Goal: Task Accomplishment & Management: Use online tool/utility

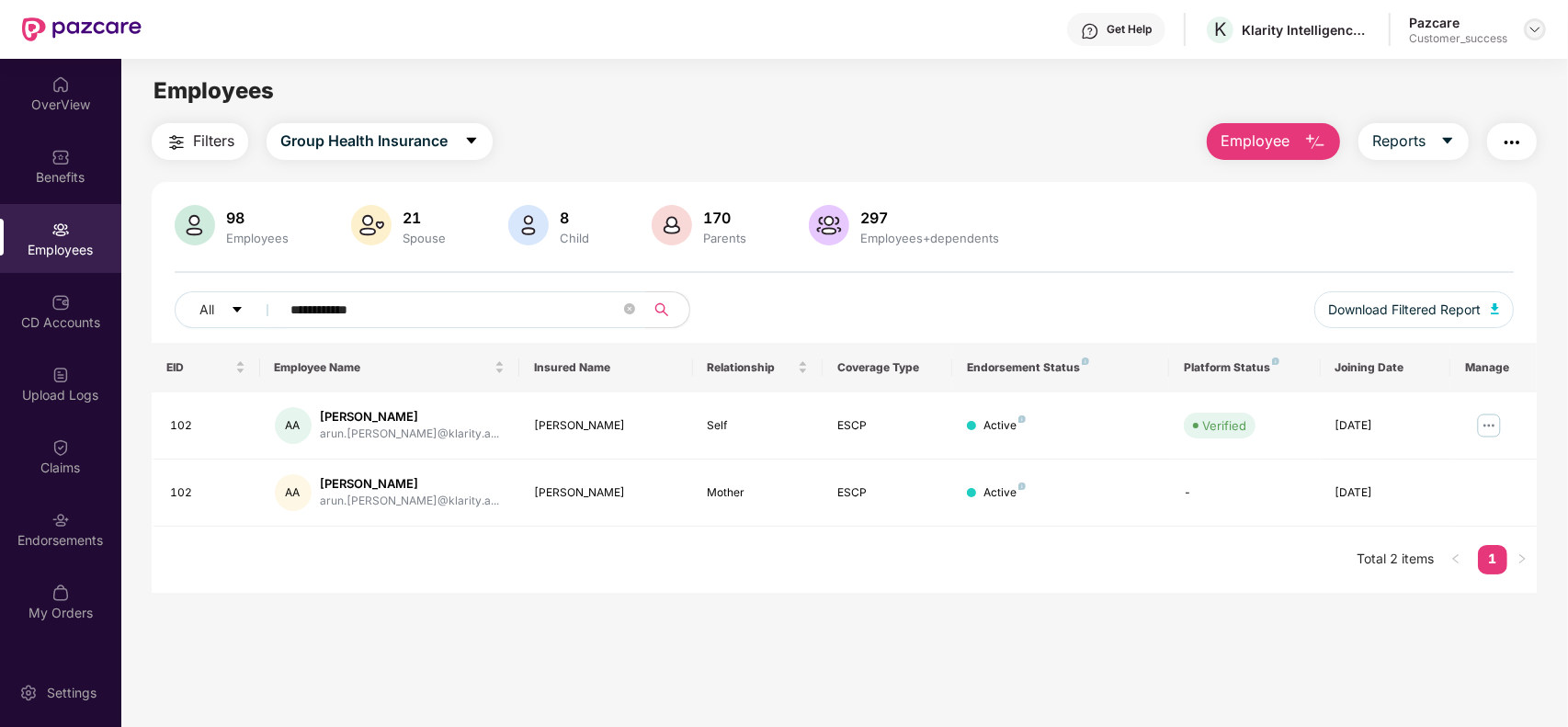
click at [1535, 32] on img at bounding box center [1534, 29] width 14 height 14
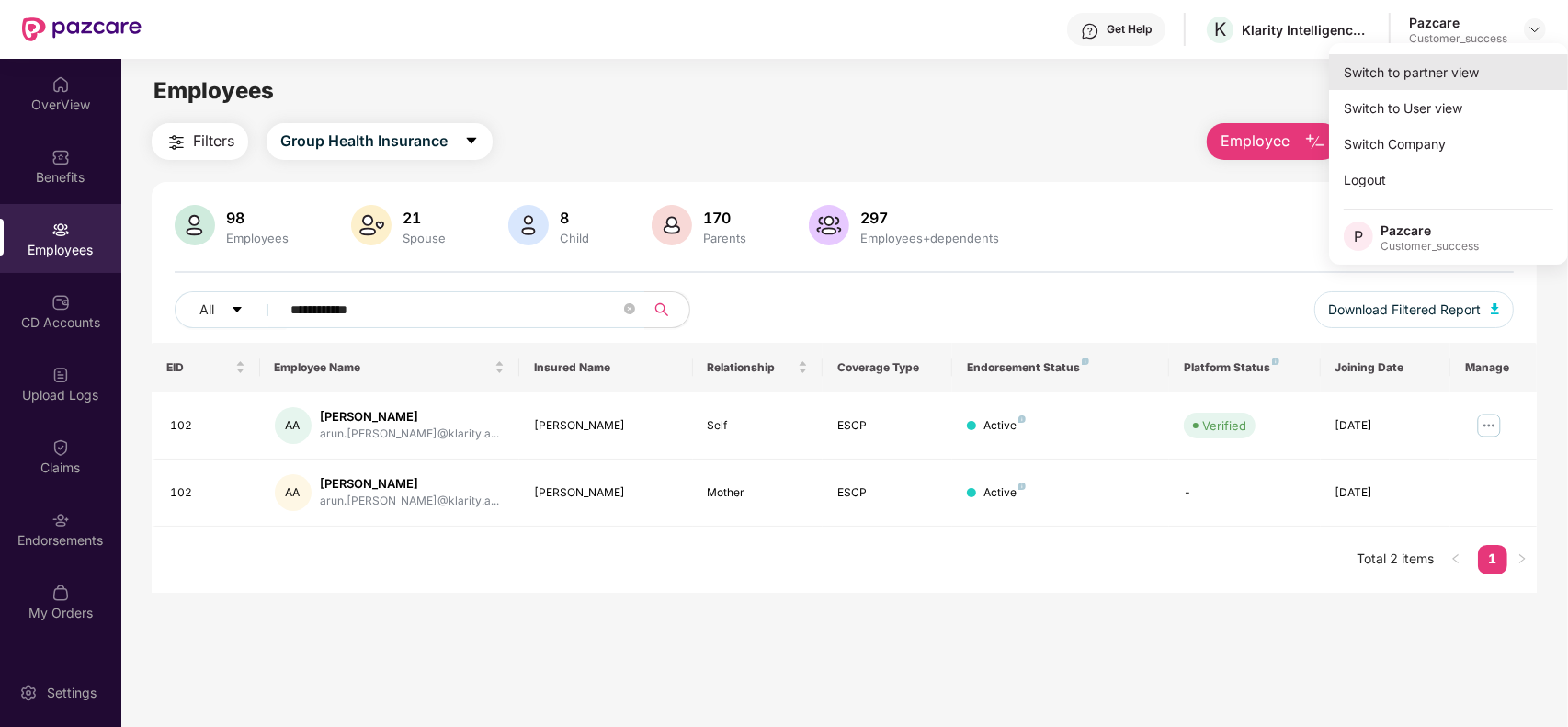
click at [1454, 65] on div "Switch to partner view" at bounding box center [1449, 71] width 239 height 36
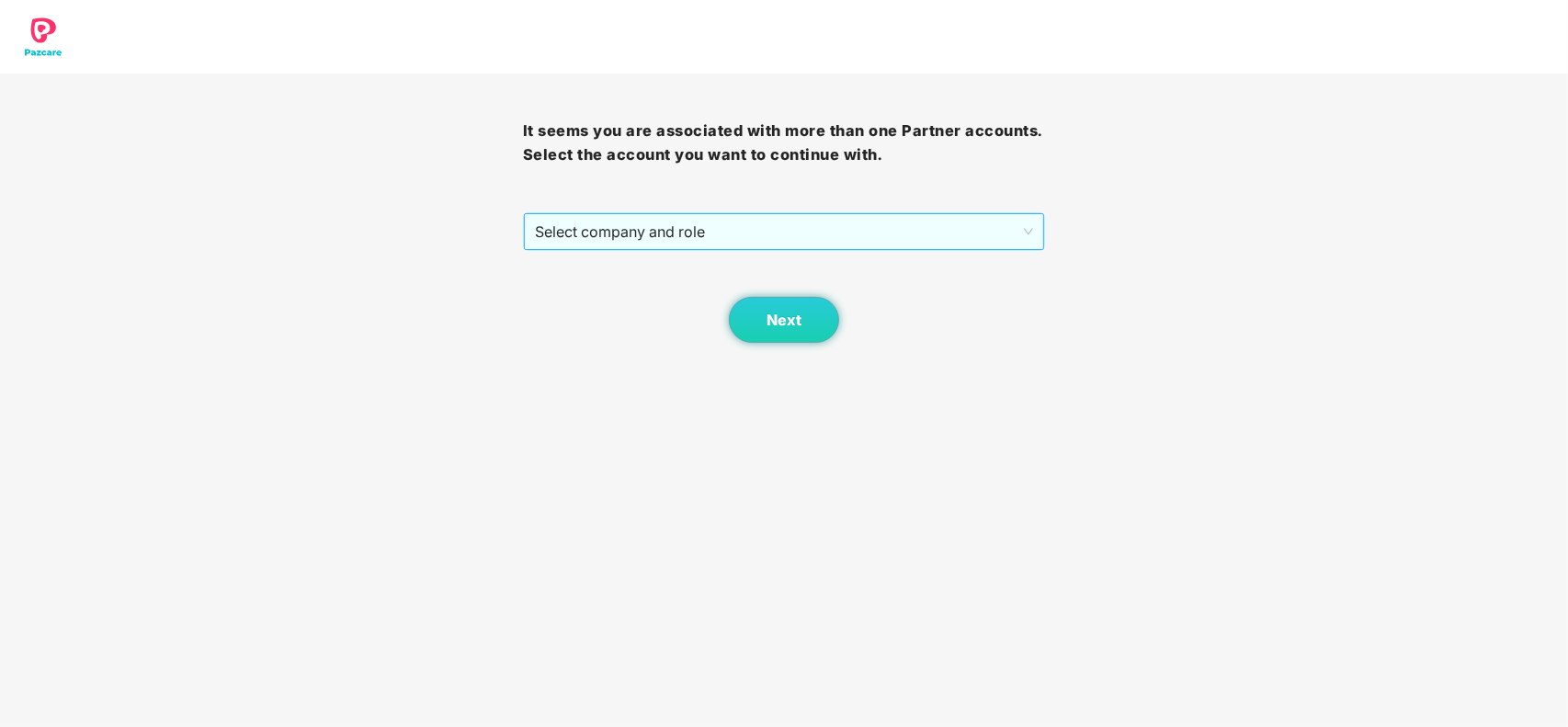
click at [862, 228] on span "Select company and role" at bounding box center [784, 232] width 500 height 35
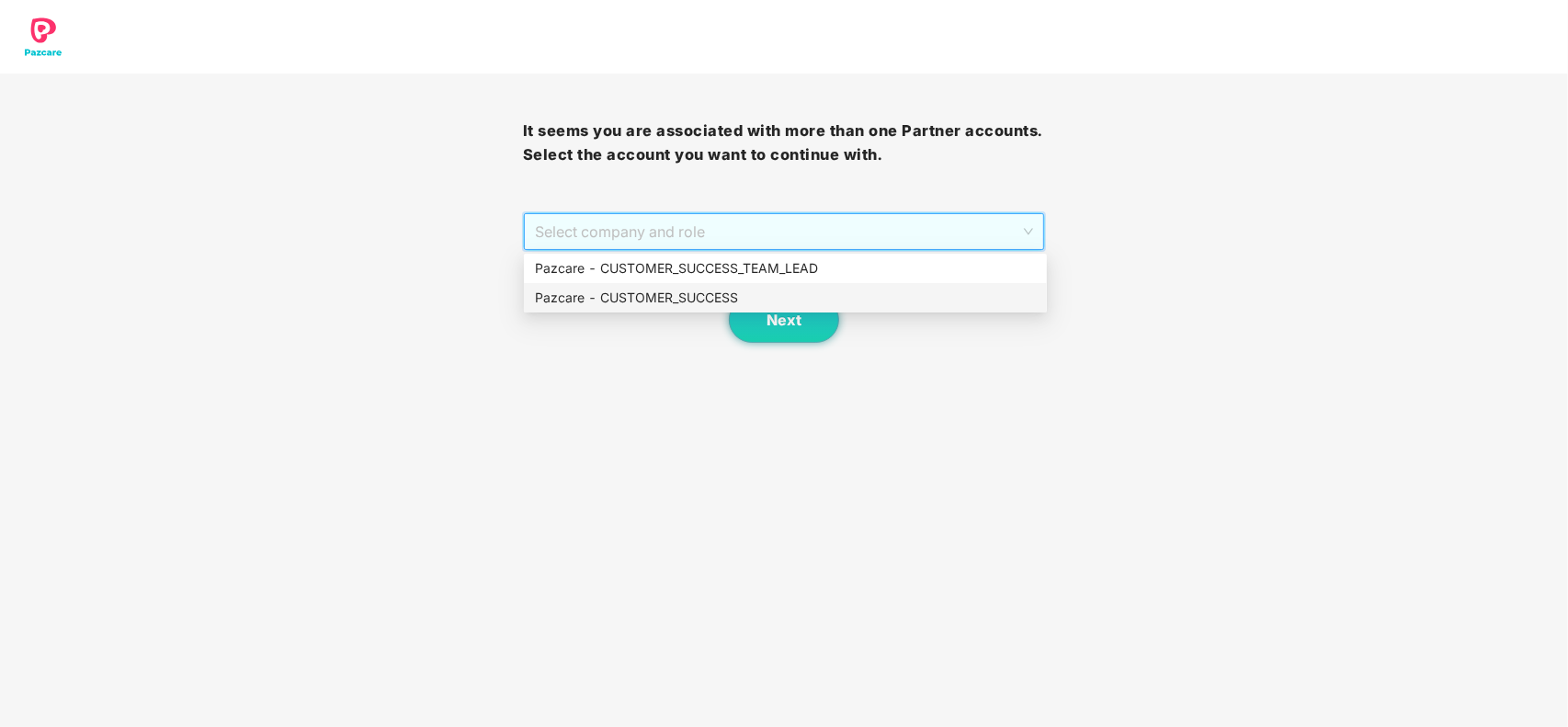
click at [650, 293] on div "Pazcare - CUSTOMER_SUCCESS" at bounding box center [785, 298] width 501 height 20
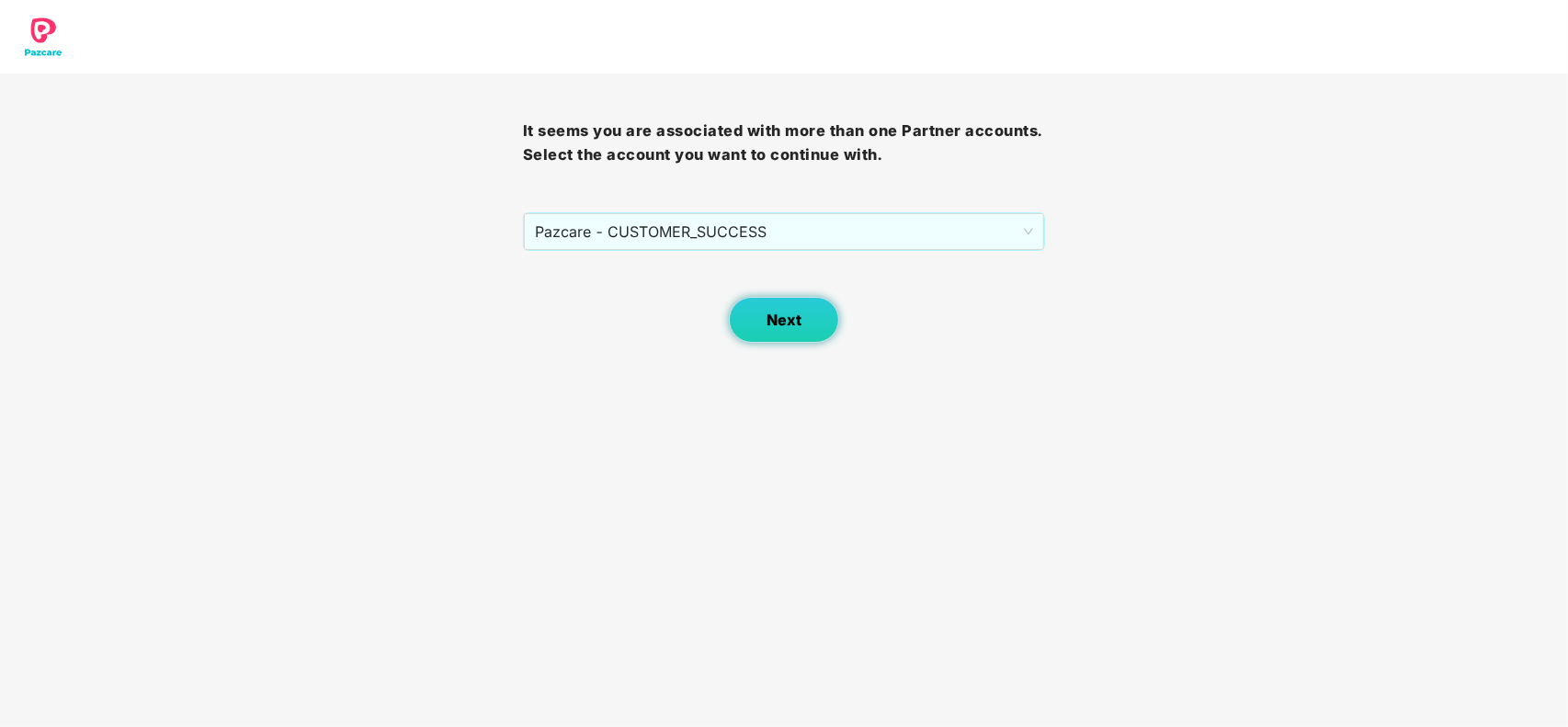
click at [735, 332] on button "Next" at bounding box center [784, 320] width 111 height 46
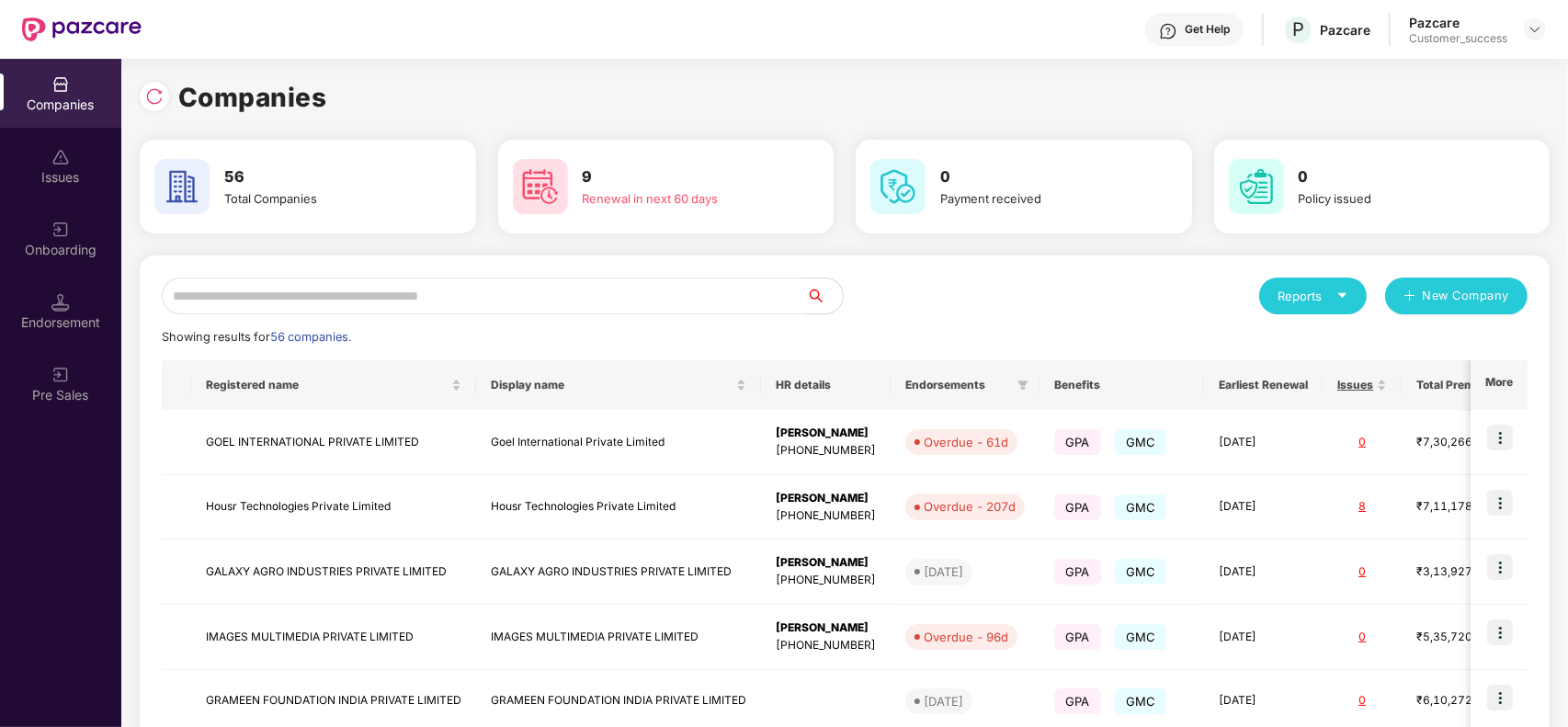
click at [535, 282] on input "text" at bounding box center [484, 296] width 645 height 37
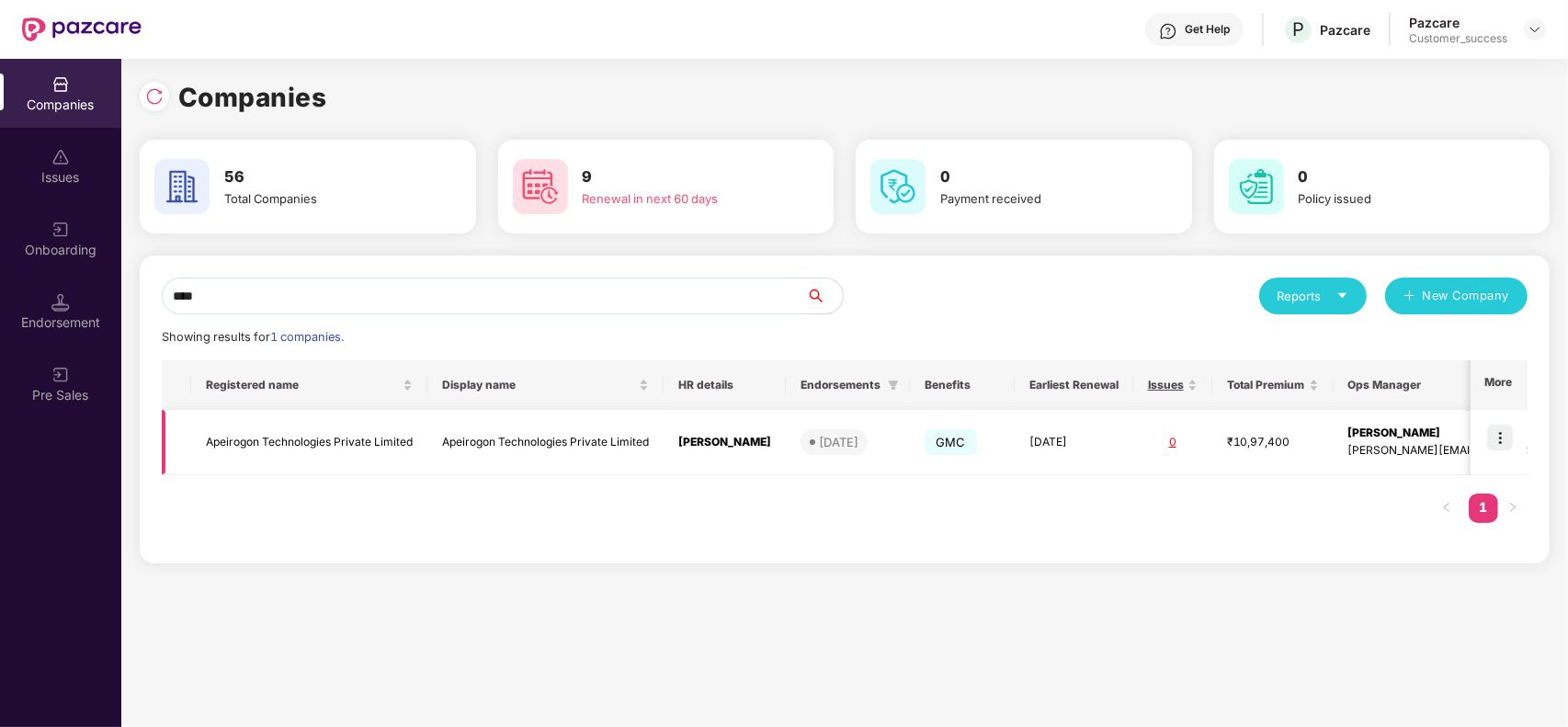
type input "****"
click at [524, 438] on td "Apeirogon Technologies Private Limited" at bounding box center [545, 443] width 236 height 65
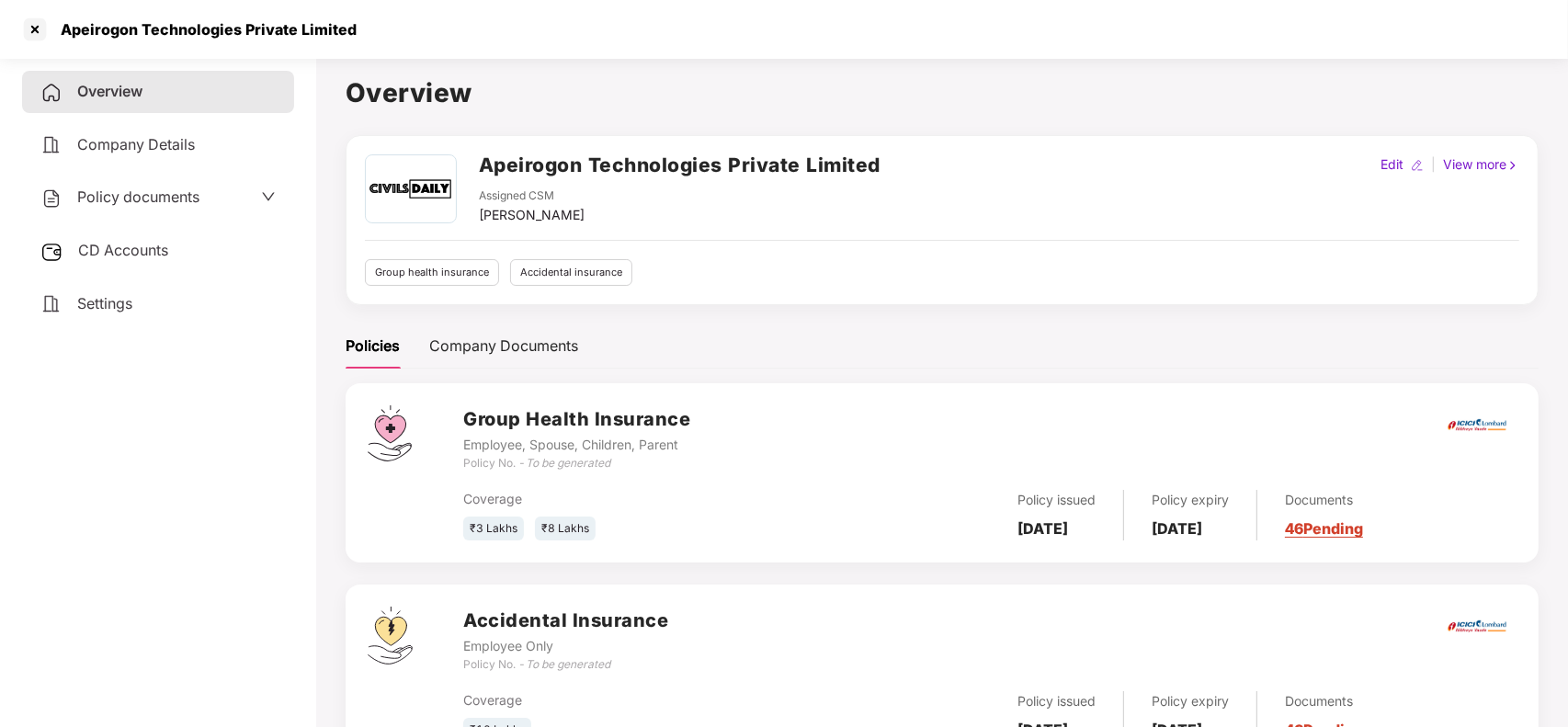
click at [1363, 529] on link "46 Pending" at bounding box center [1324, 529] width 78 height 18
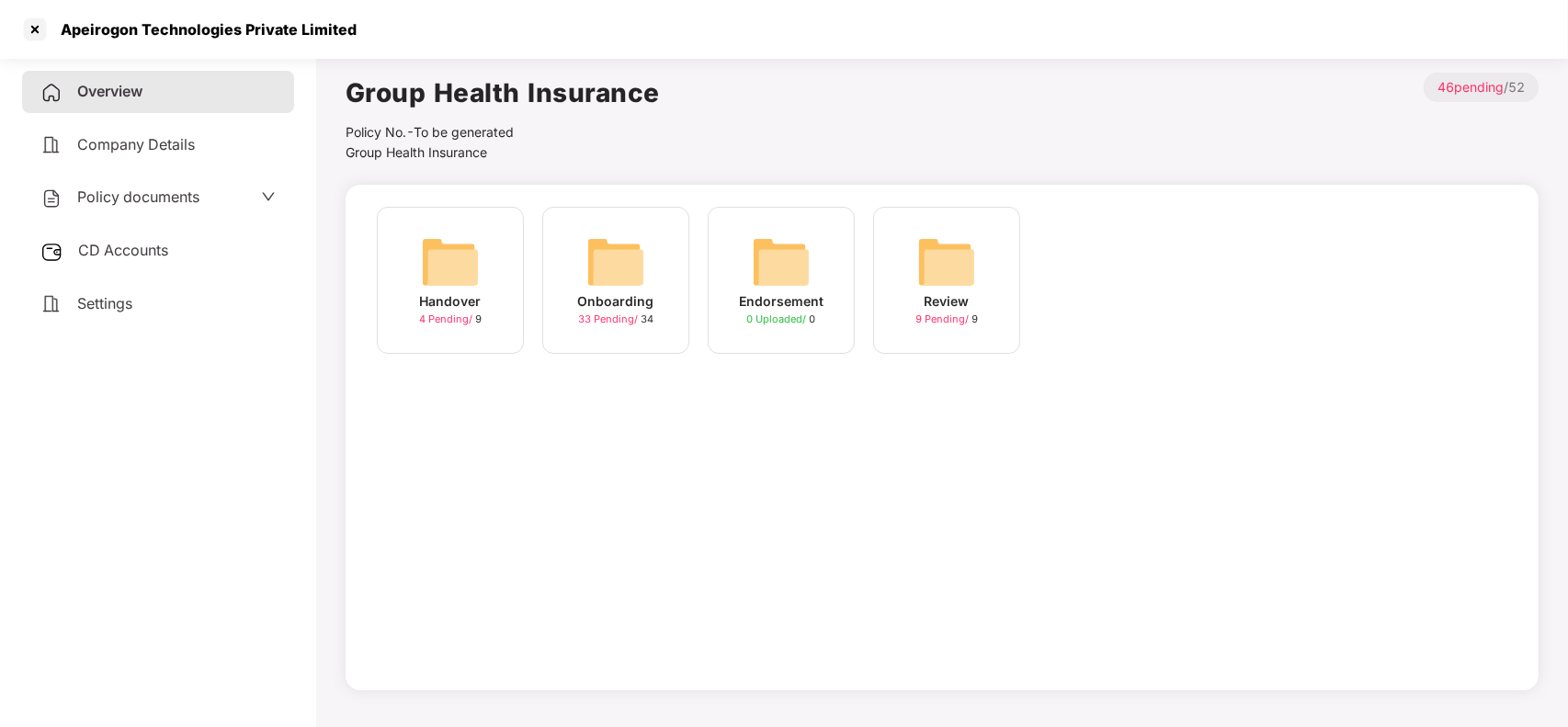
click at [624, 239] on img at bounding box center [615, 262] width 59 height 59
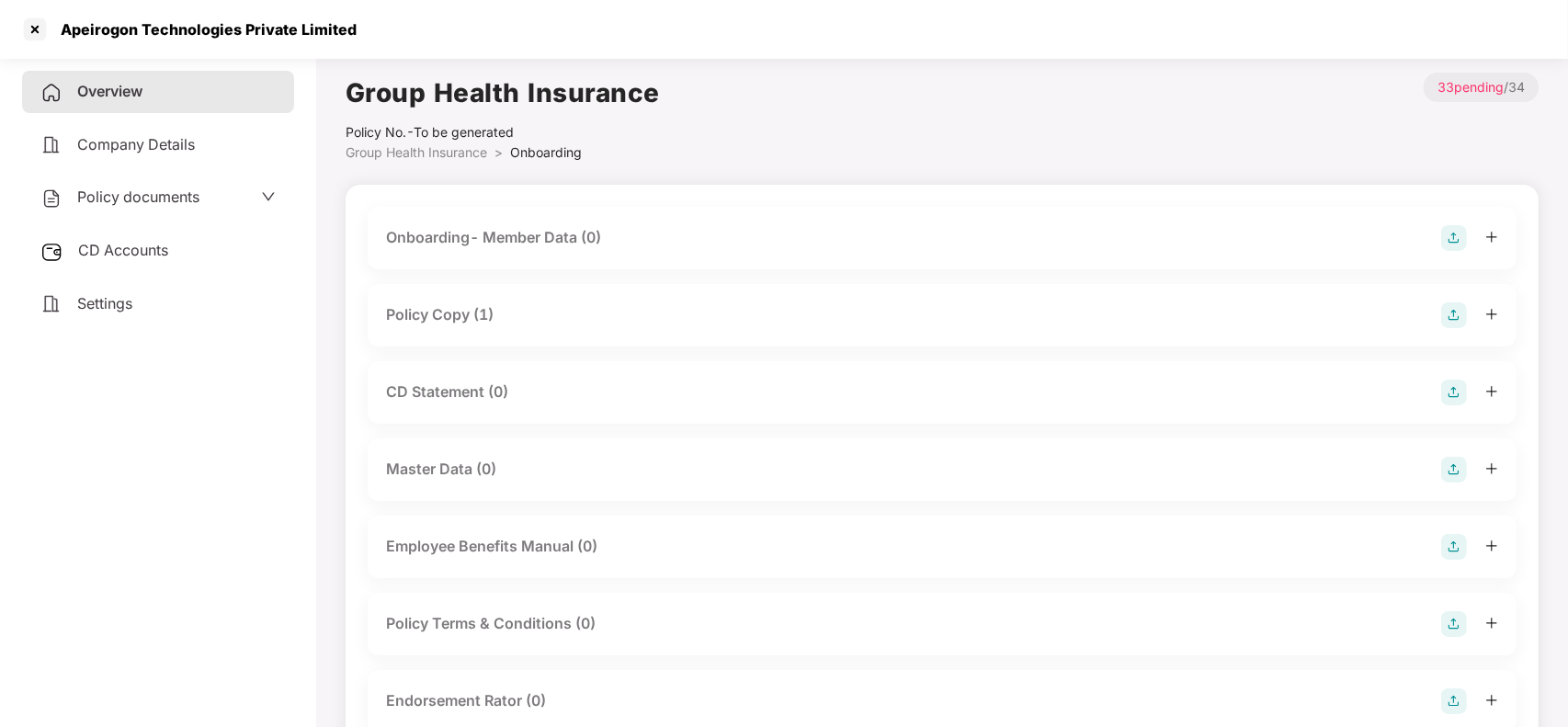
click at [448, 157] on span "Group Health Insurance" at bounding box center [416, 152] width 141 height 15
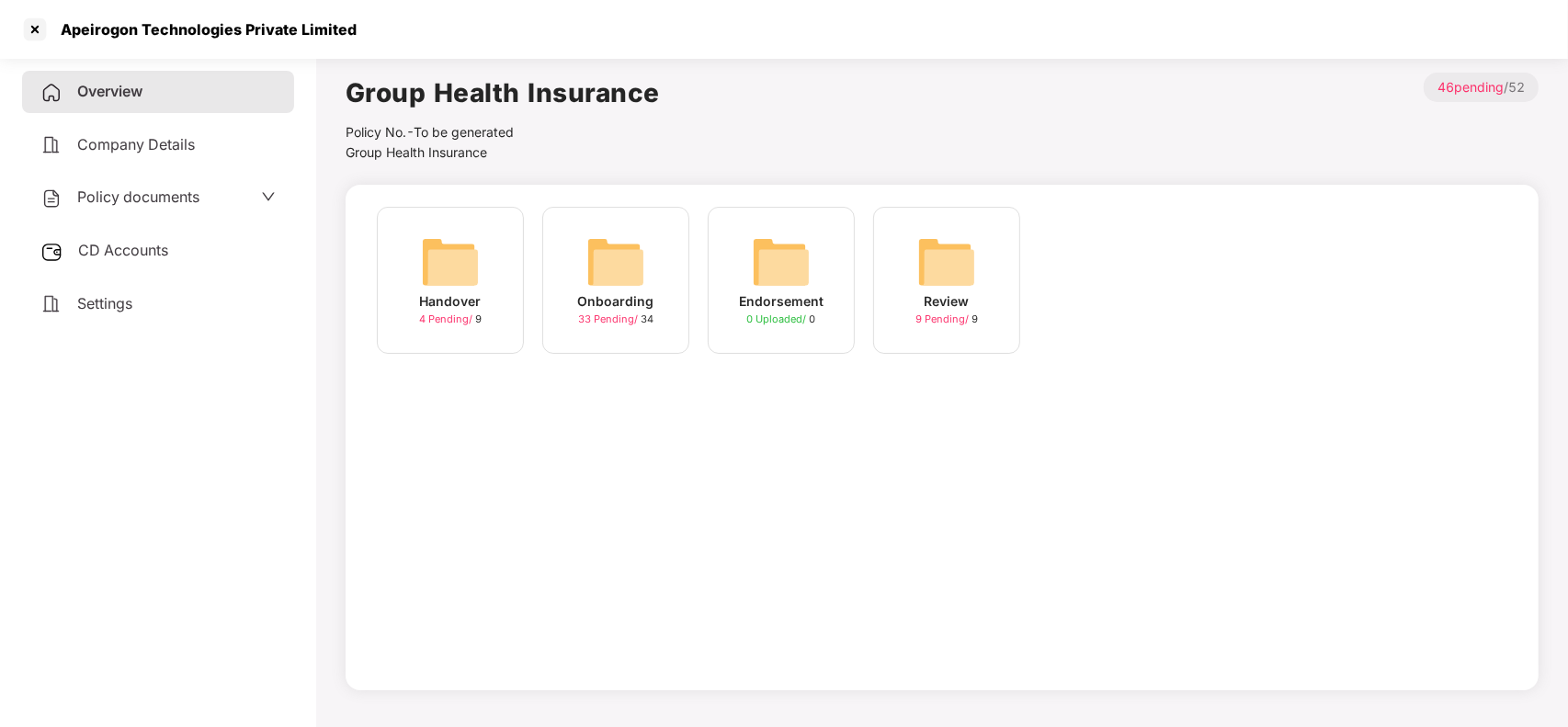
click at [198, 91] on div "Overview" at bounding box center [158, 92] width 272 height 42
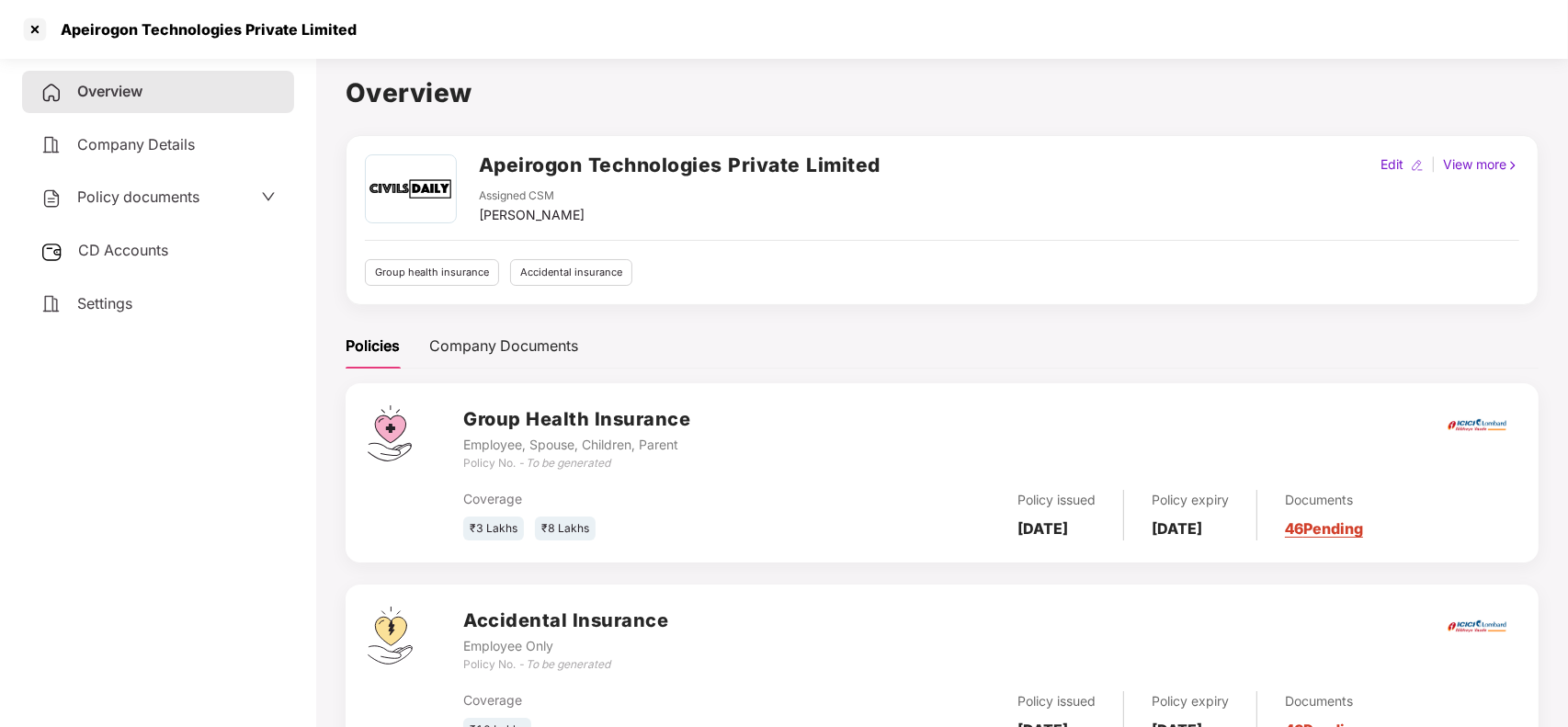
scroll to position [81, 0]
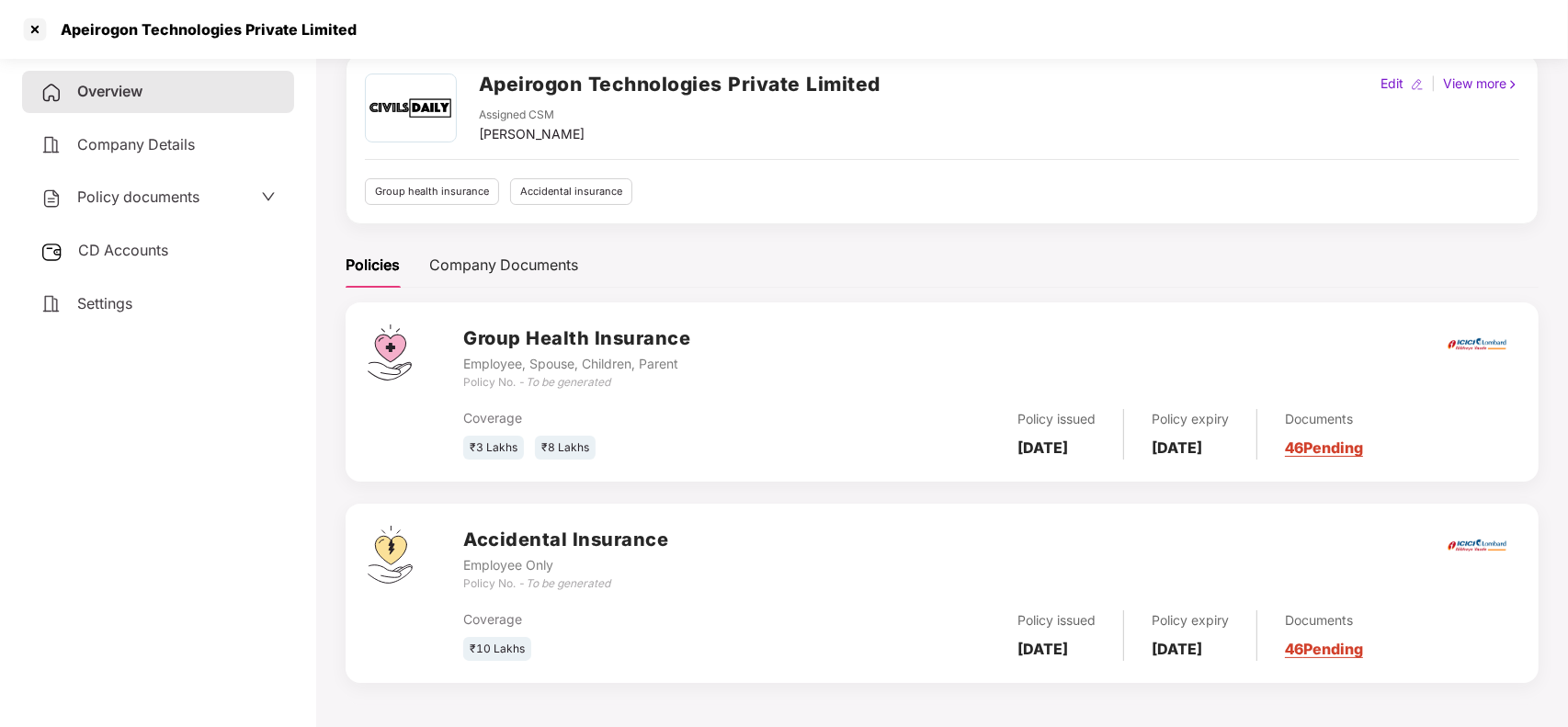
click at [1363, 649] on link "46 Pending" at bounding box center [1324, 649] width 78 height 18
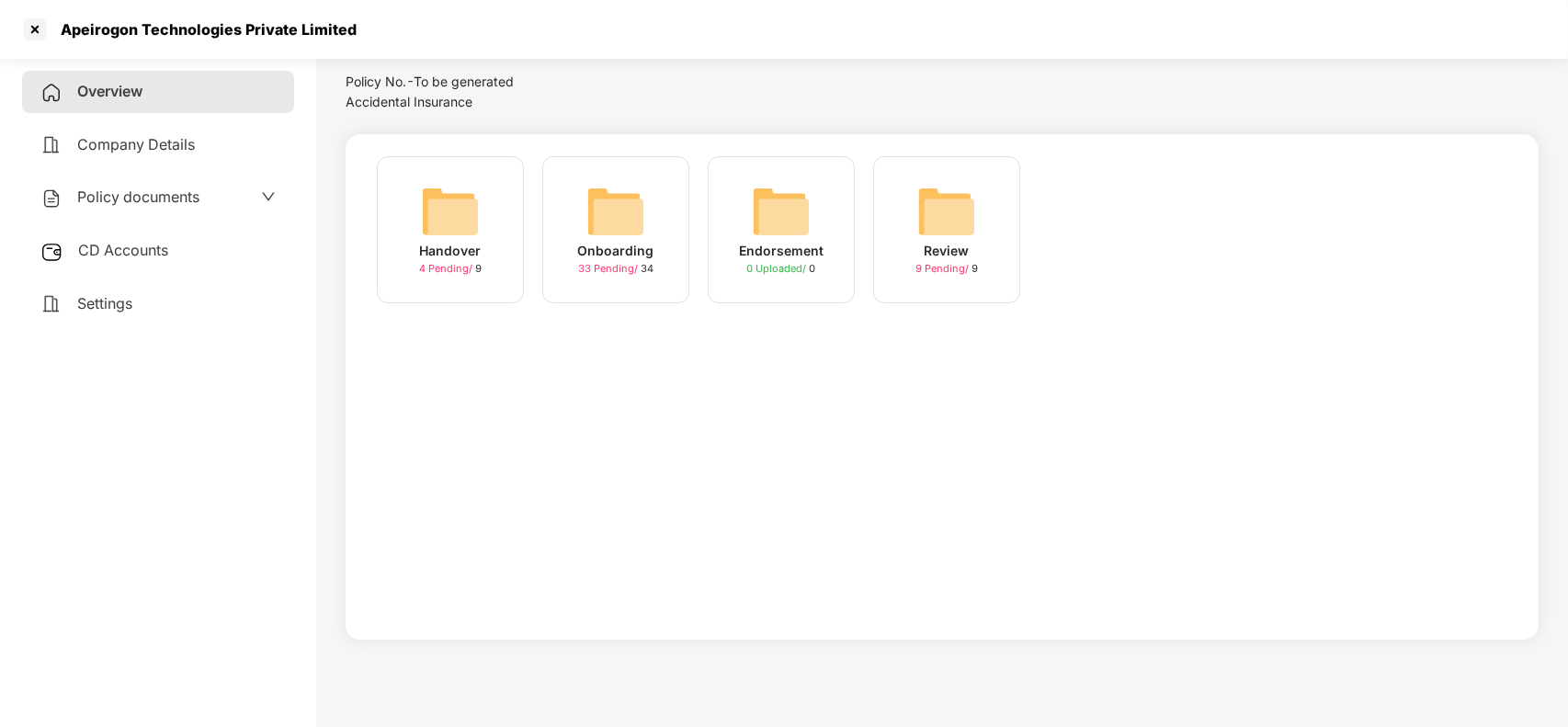
click at [623, 221] on img at bounding box center [615, 211] width 59 height 59
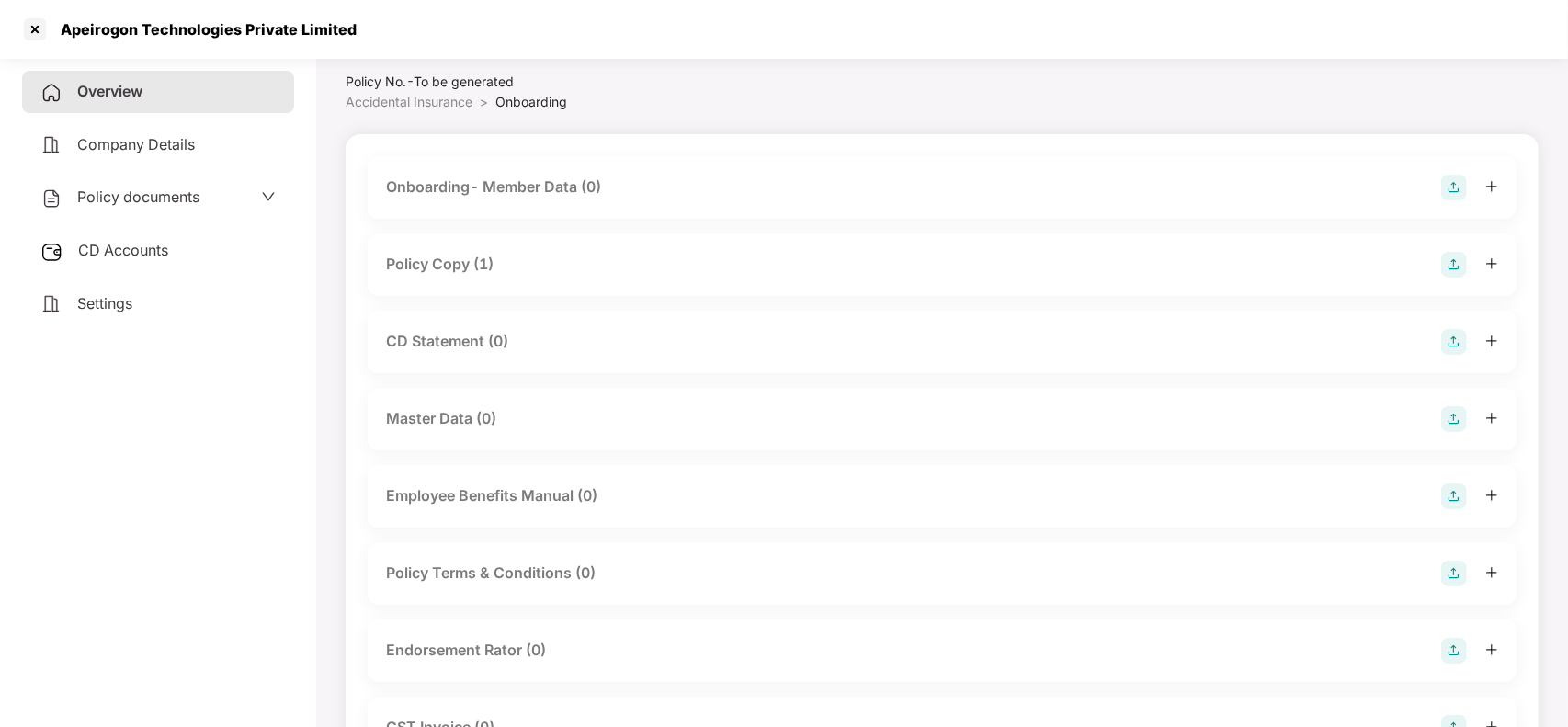
scroll to position [81, 0]
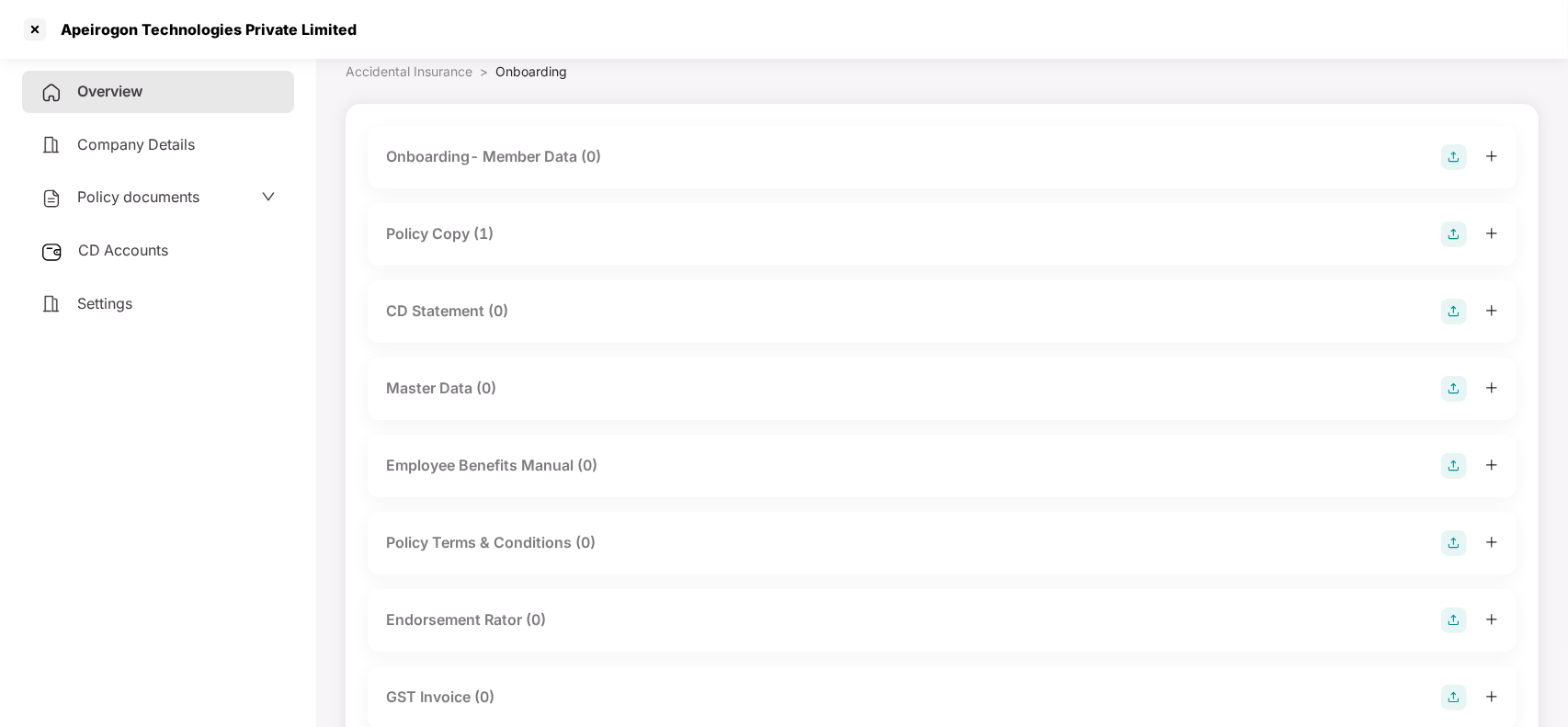
click at [543, 221] on div "Policy Copy (1)" at bounding box center [942, 234] width 1113 height 26
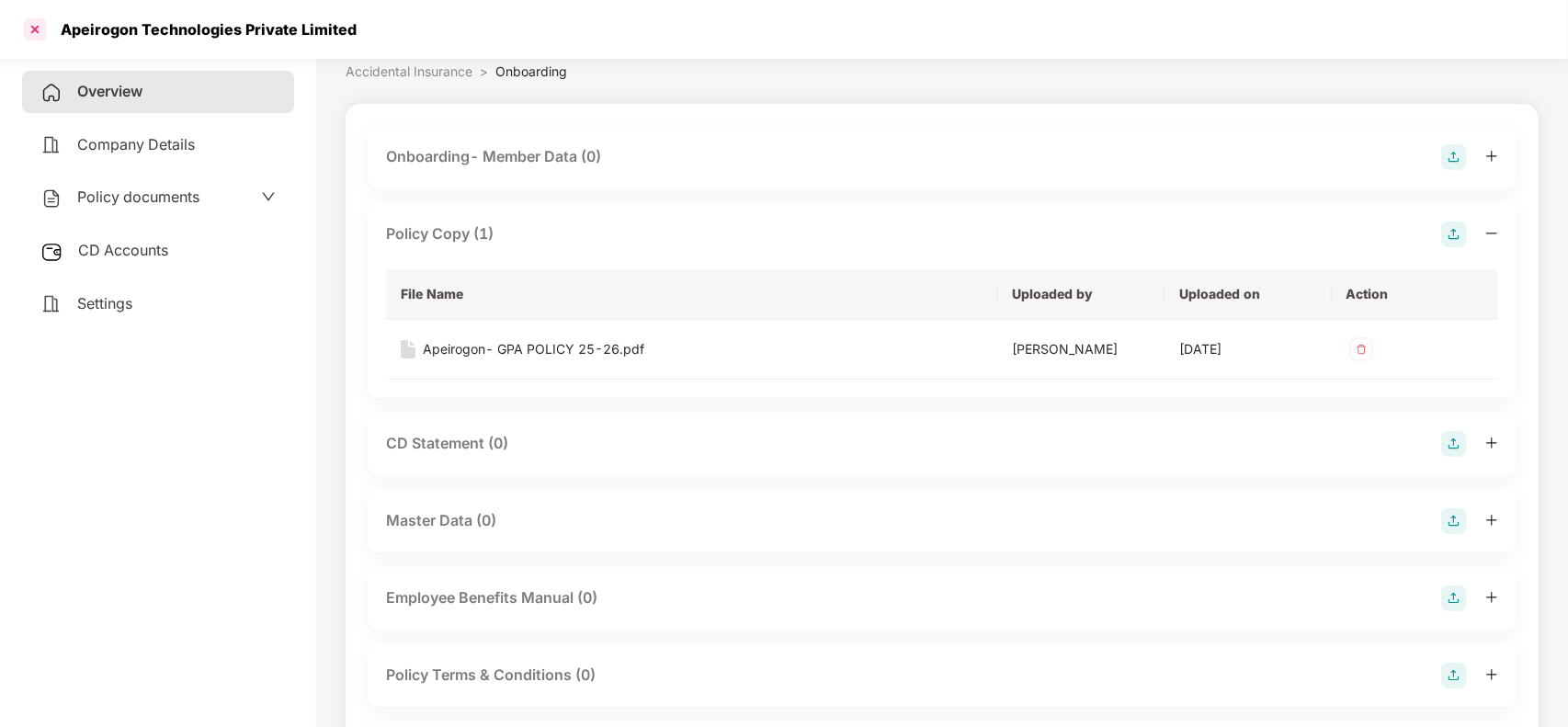
click at [32, 29] on div at bounding box center [35, 29] width 30 height 30
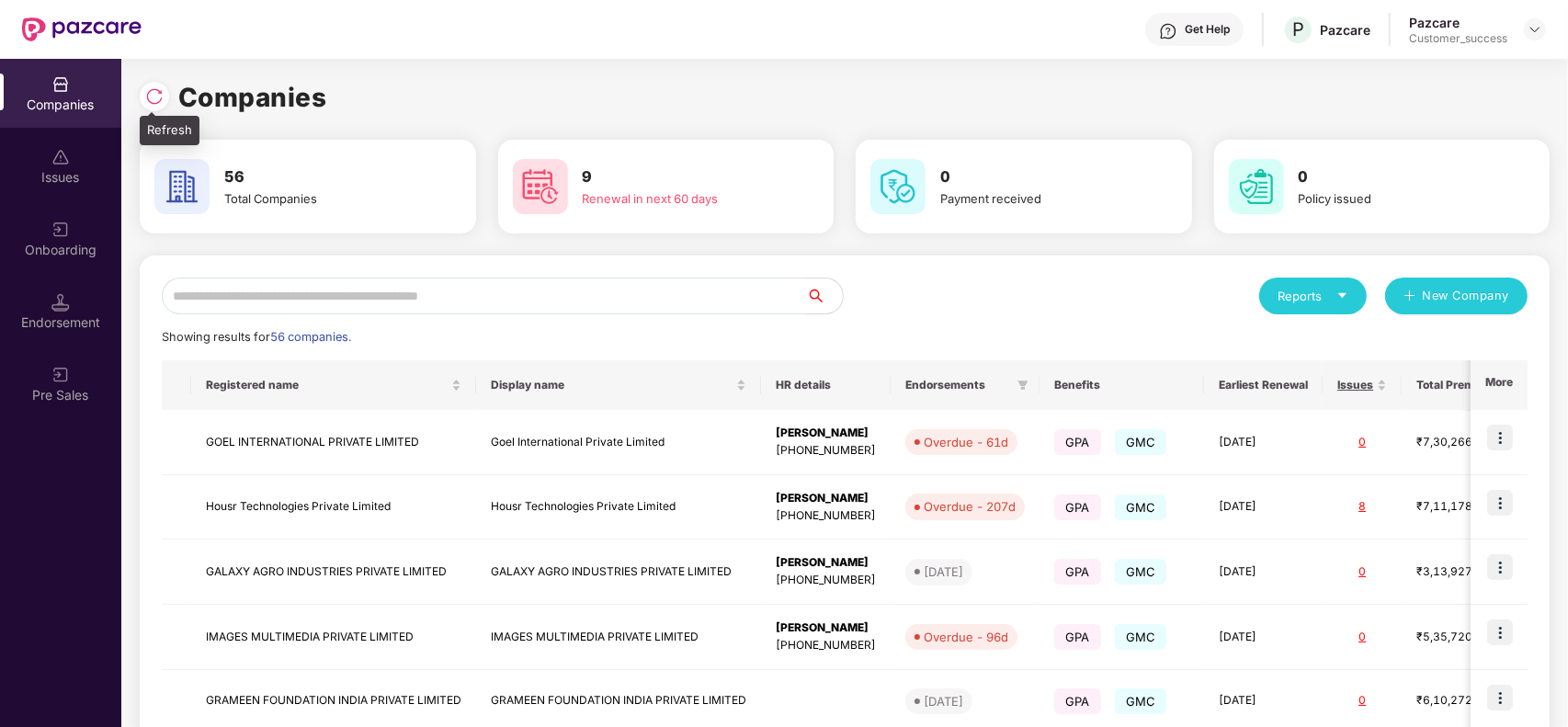
click at [156, 93] on img at bounding box center [154, 96] width 18 height 18
click at [338, 297] on input "text" at bounding box center [484, 296] width 645 height 37
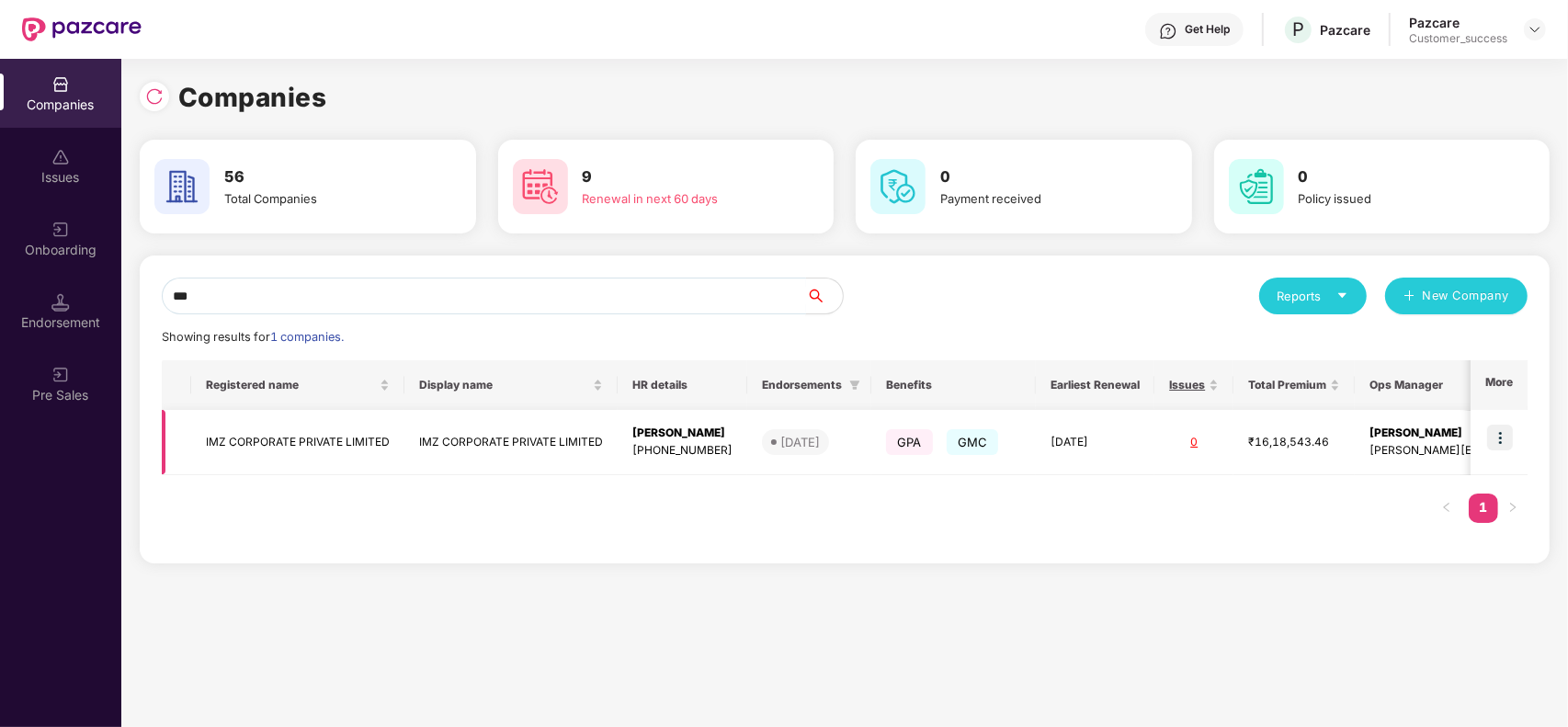
type input "***"
click at [1500, 440] on img at bounding box center [1500, 437] width 26 height 26
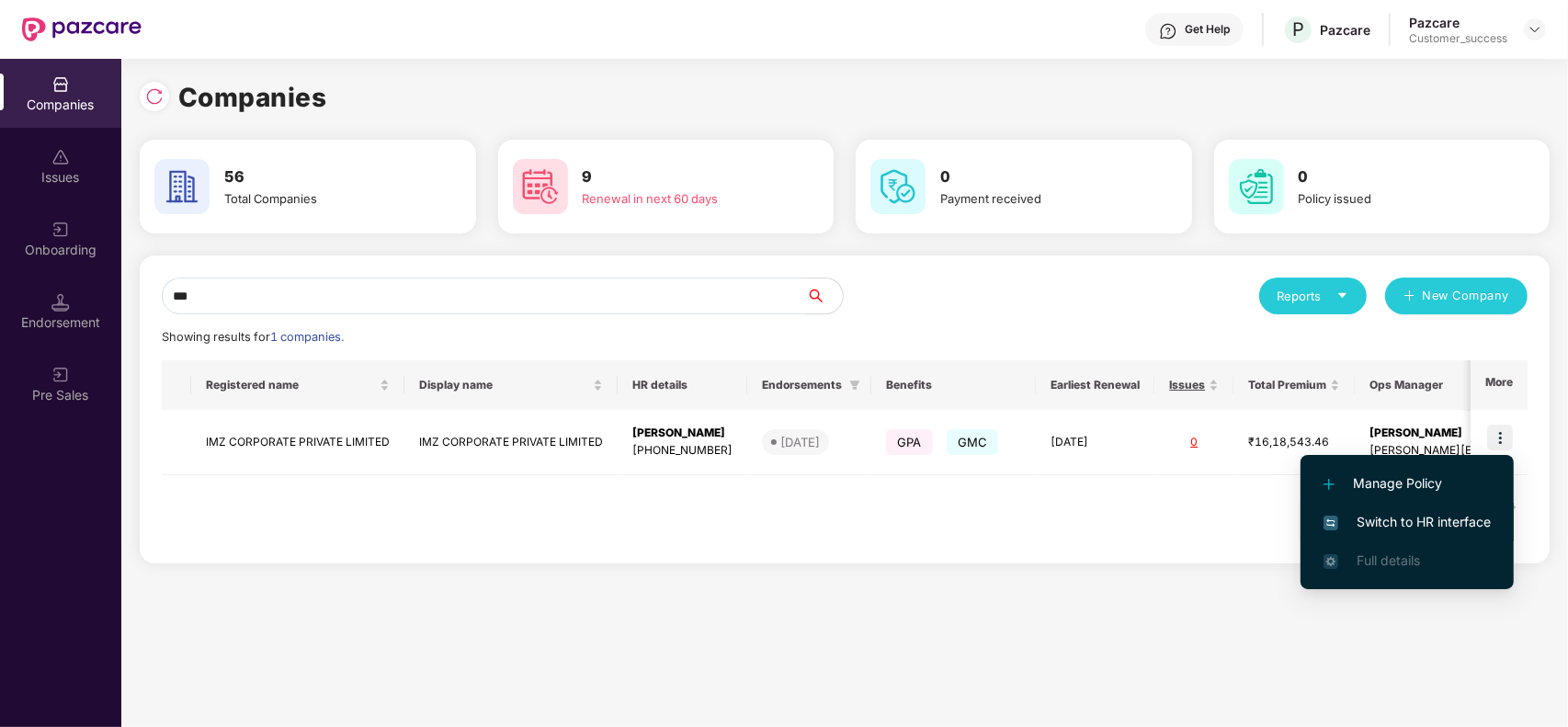
click at [1396, 522] on span "Switch to HR interface" at bounding box center [1407, 522] width 167 height 20
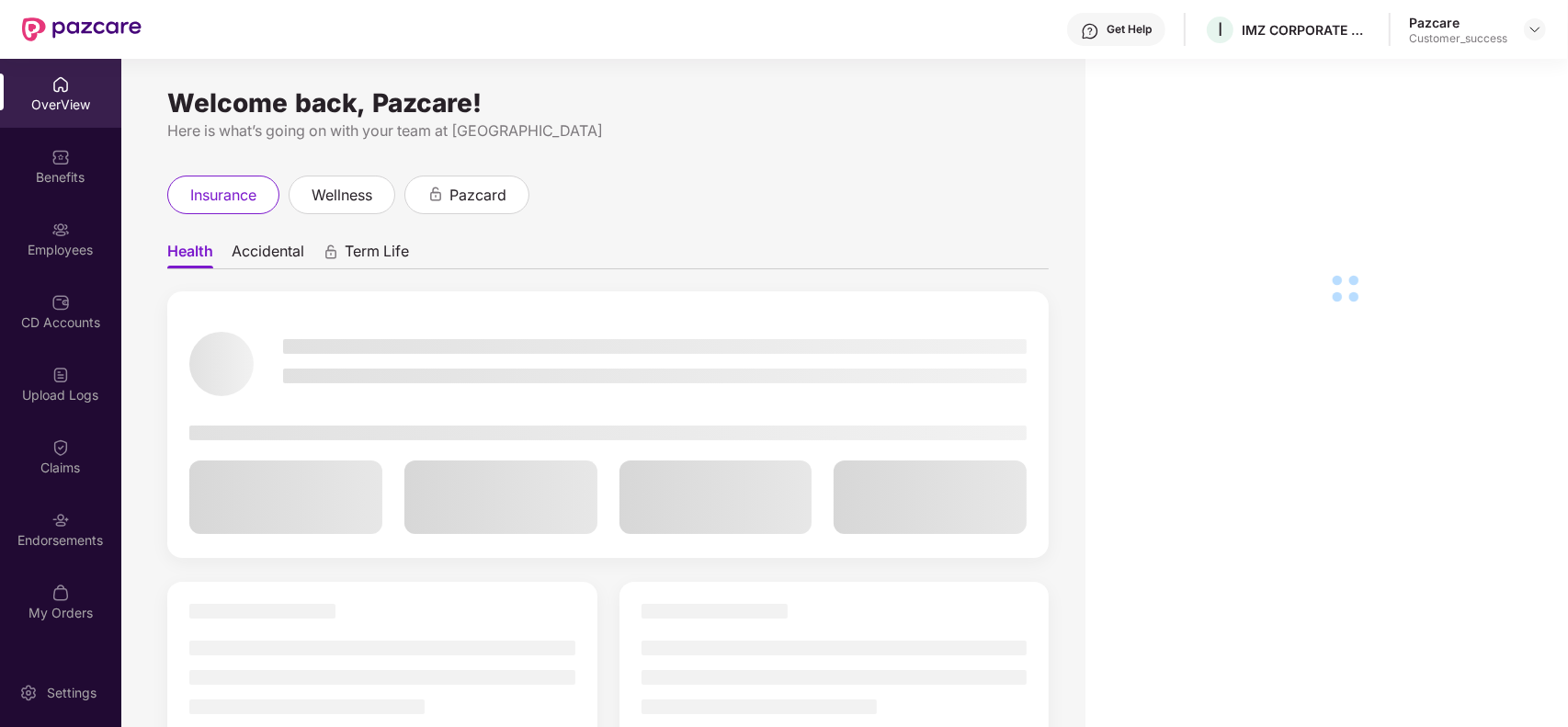
click at [53, 253] on div "Employees" at bounding box center [61, 249] width 121 height 18
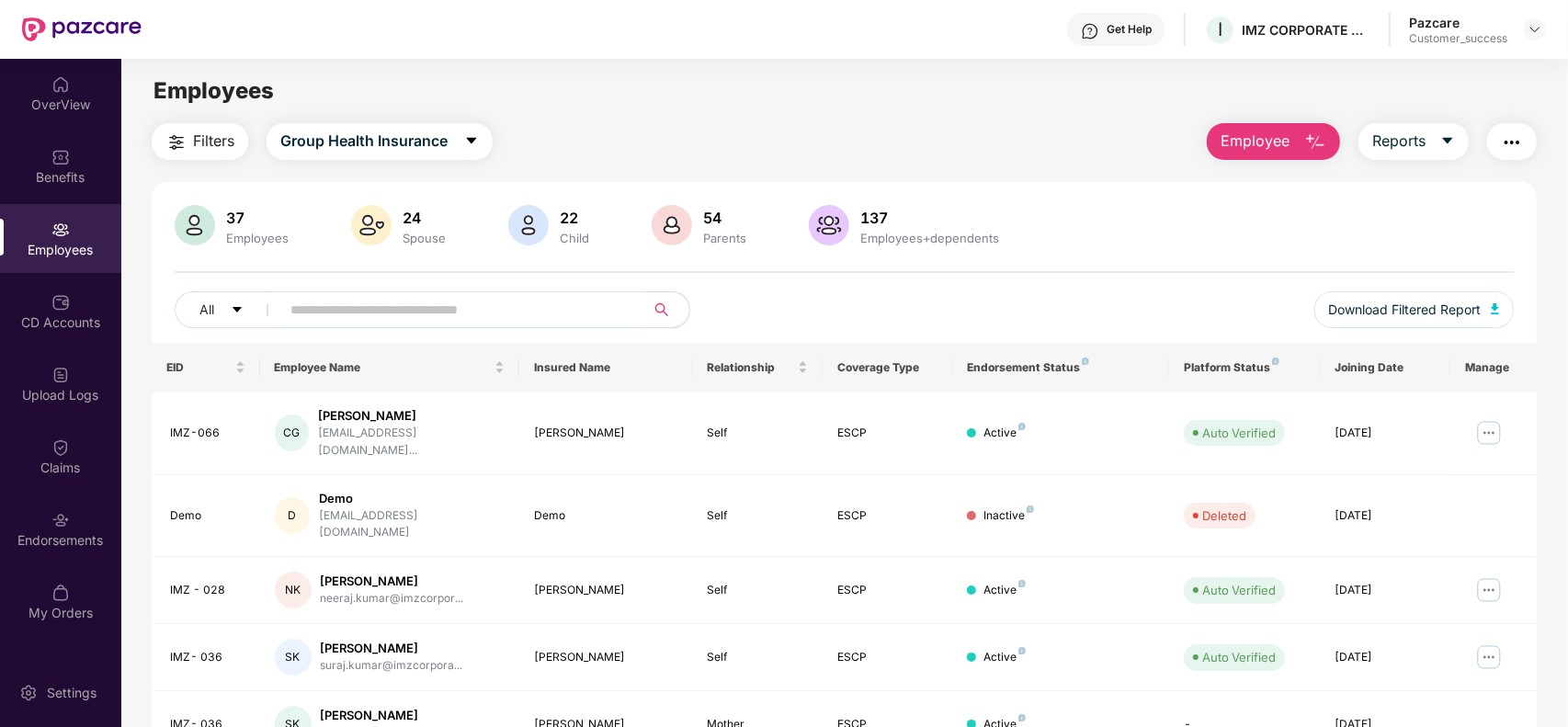
click at [424, 316] on input "text" at bounding box center [455, 310] width 330 height 28
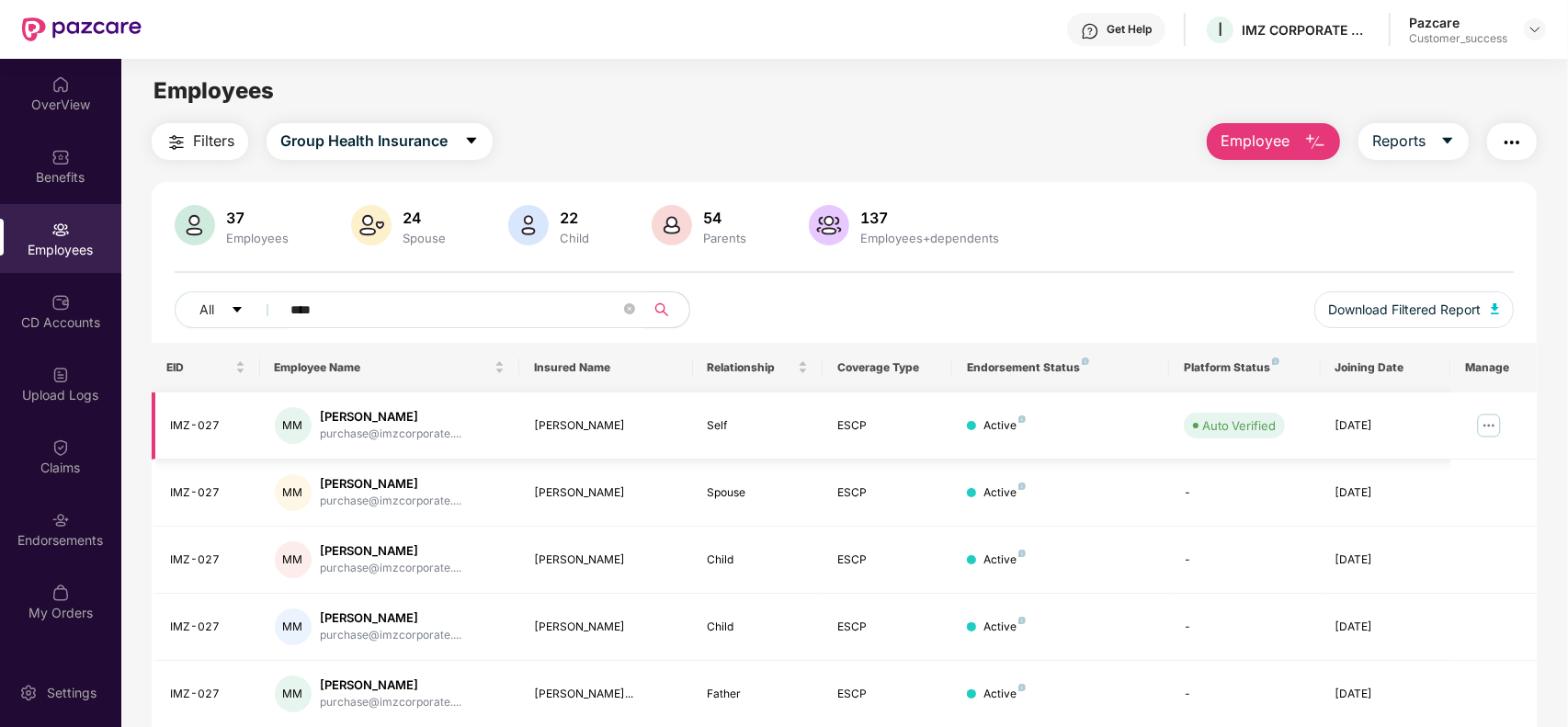
scroll to position [67, 0]
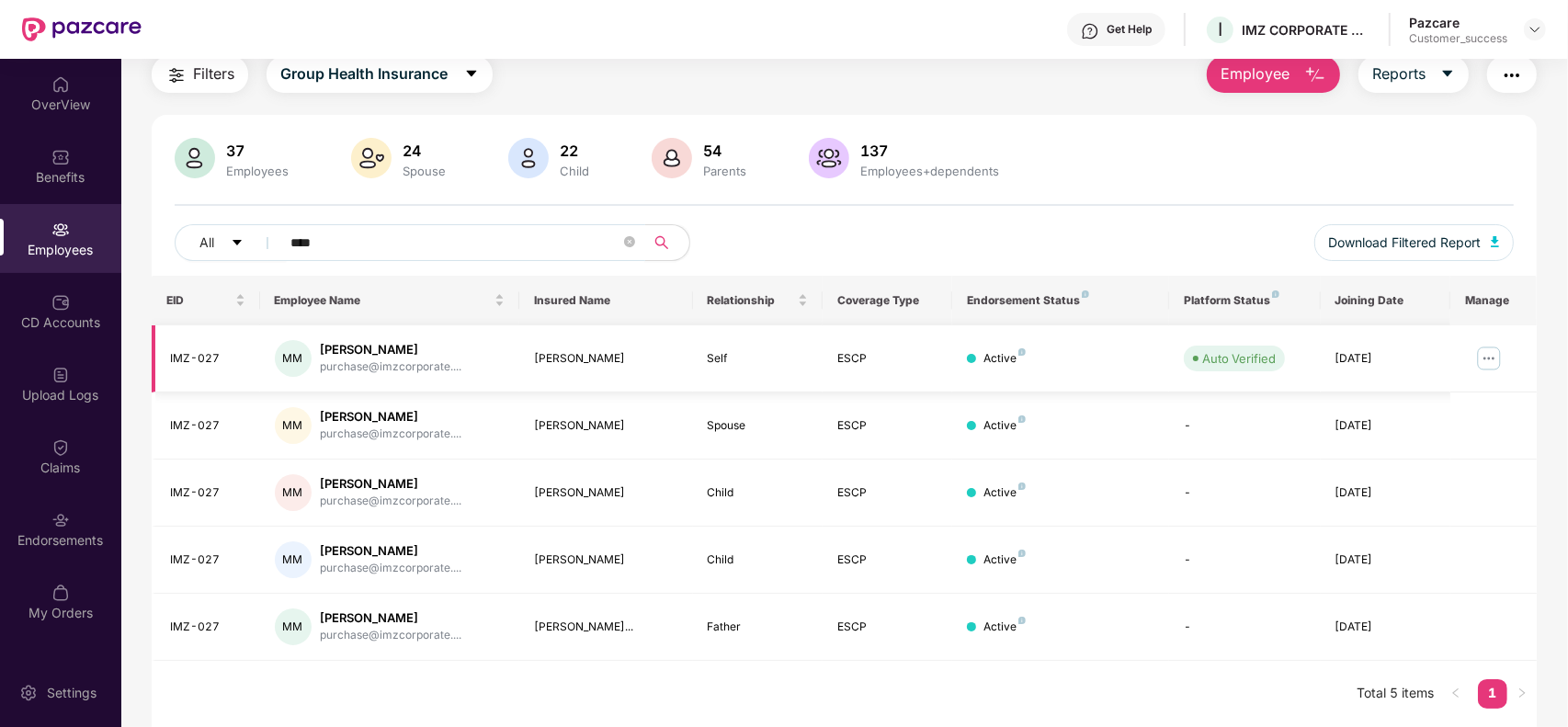
type input "****"
click at [1484, 357] on img at bounding box center [1489, 358] width 30 height 30
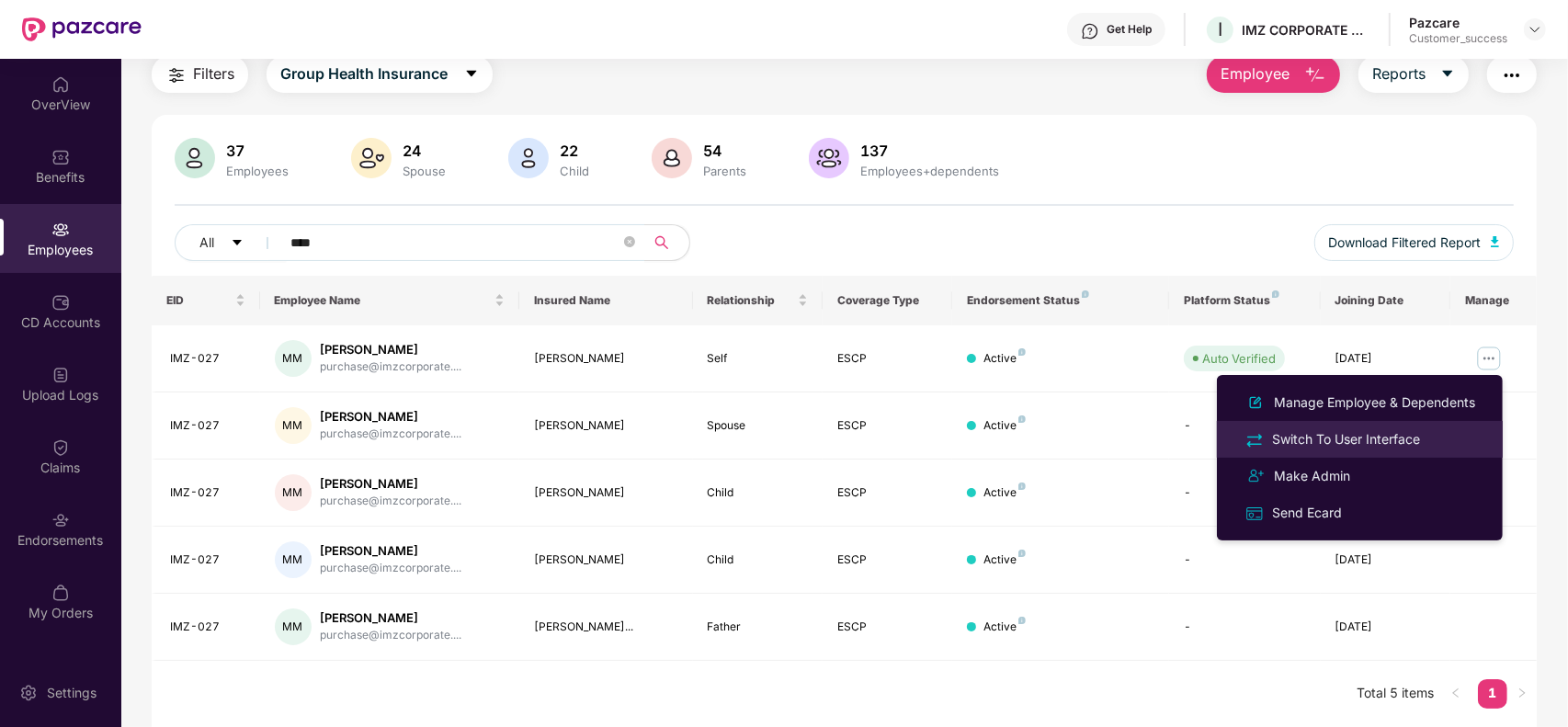
click at [1383, 424] on li "Switch To User Interface" at bounding box center [1360, 439] width 286 height 37
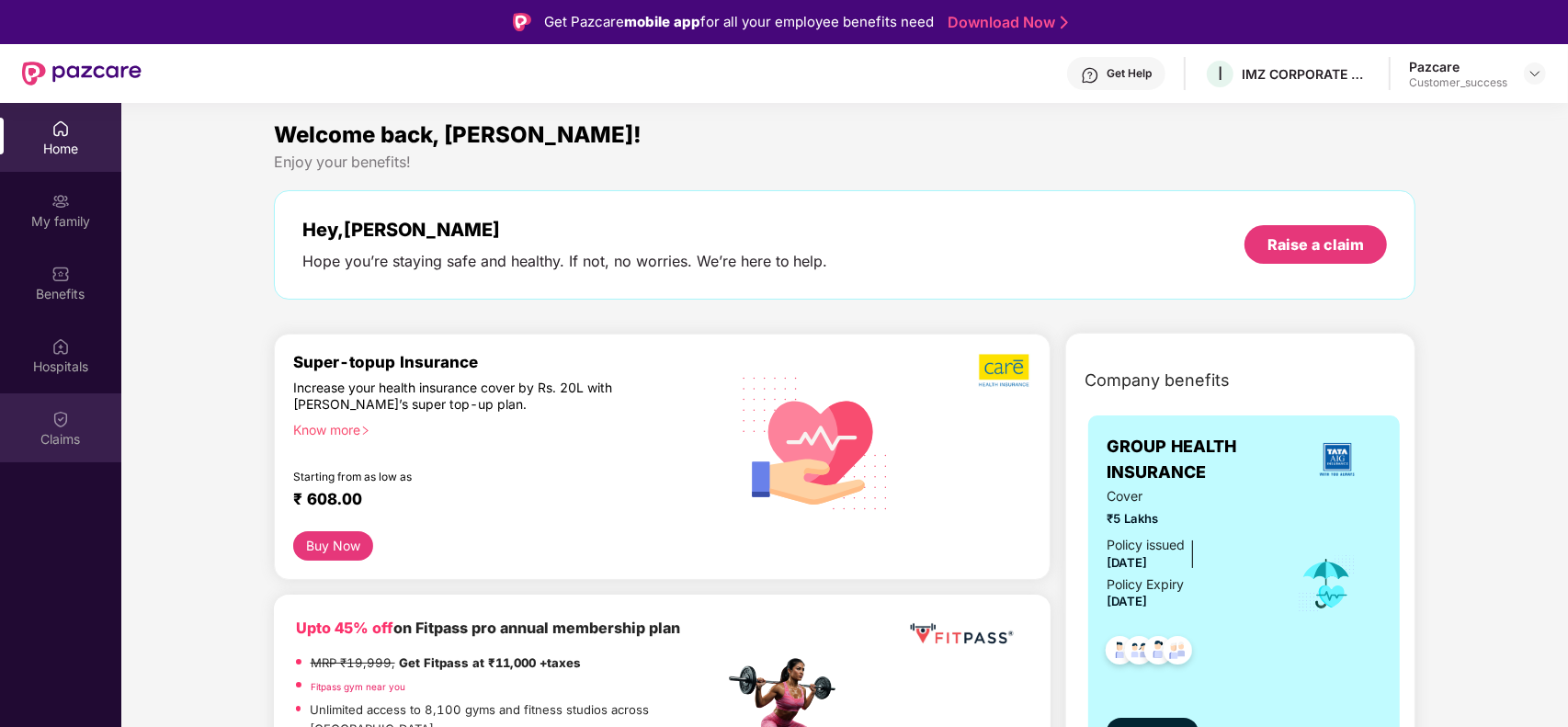
click at [46, 410] on div "Claims" at bounding box center [61, 428] width 121 height 69
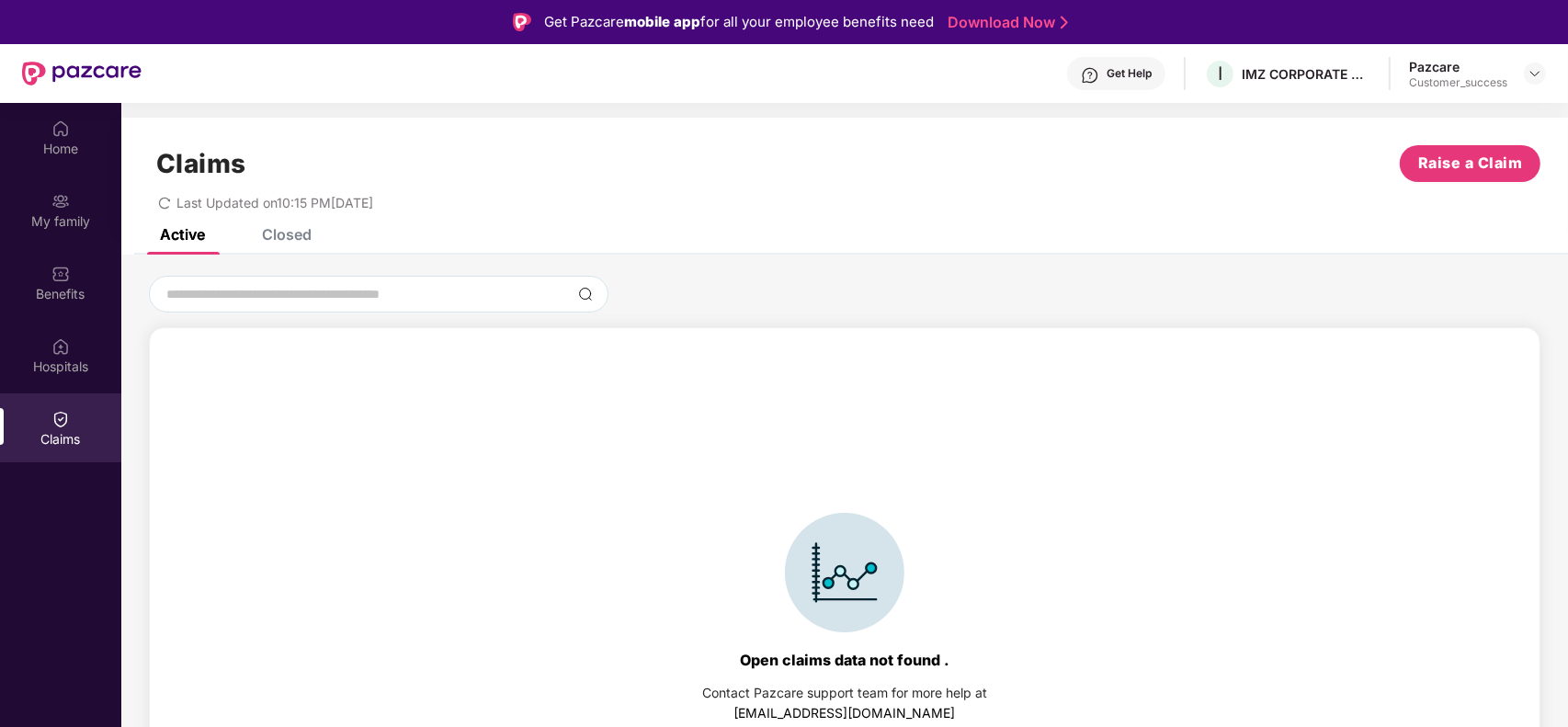
click at [269, 251] on div "Closed" at bounding box center [273, 235] width 77 height 40
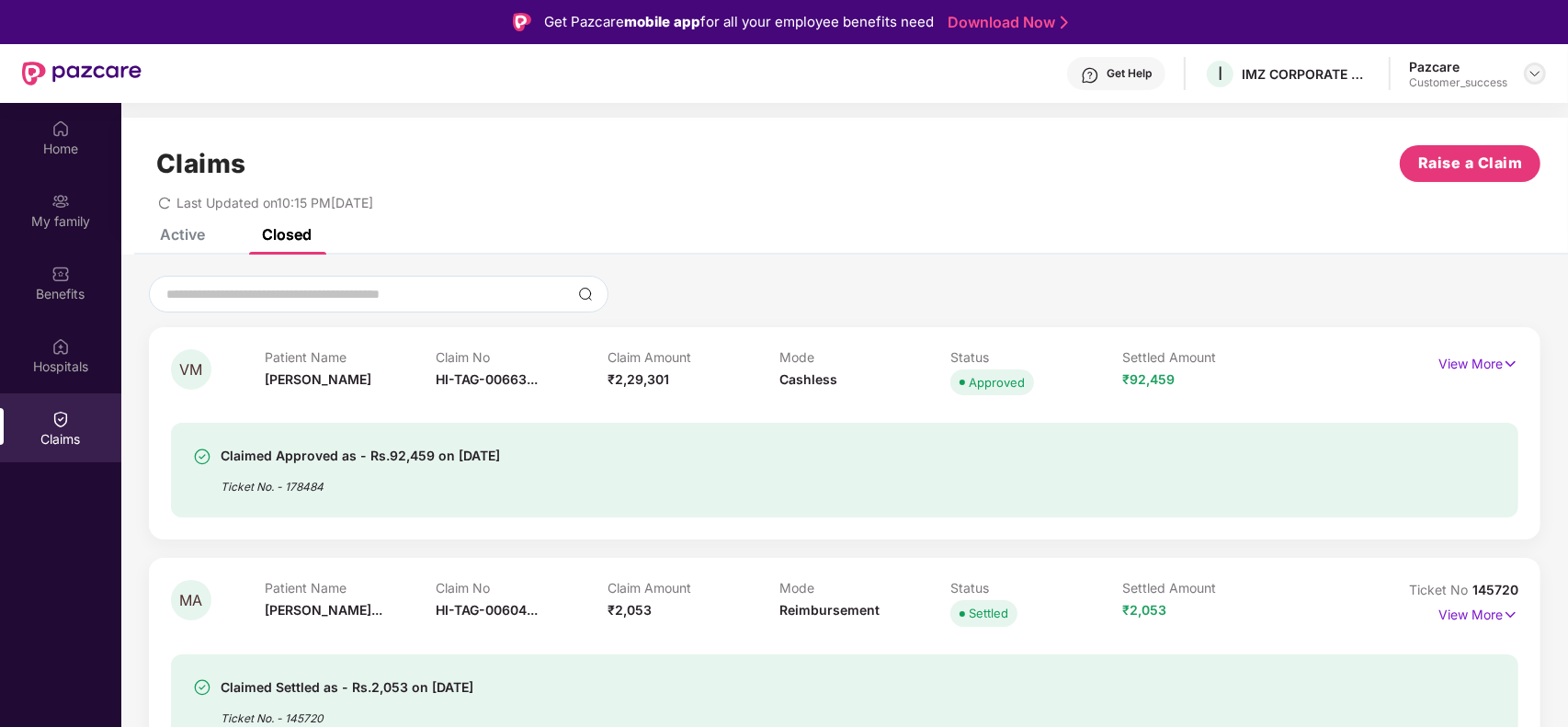
click at [1536, 75] on img at bounding box center [1534, 73] width 14 height 14
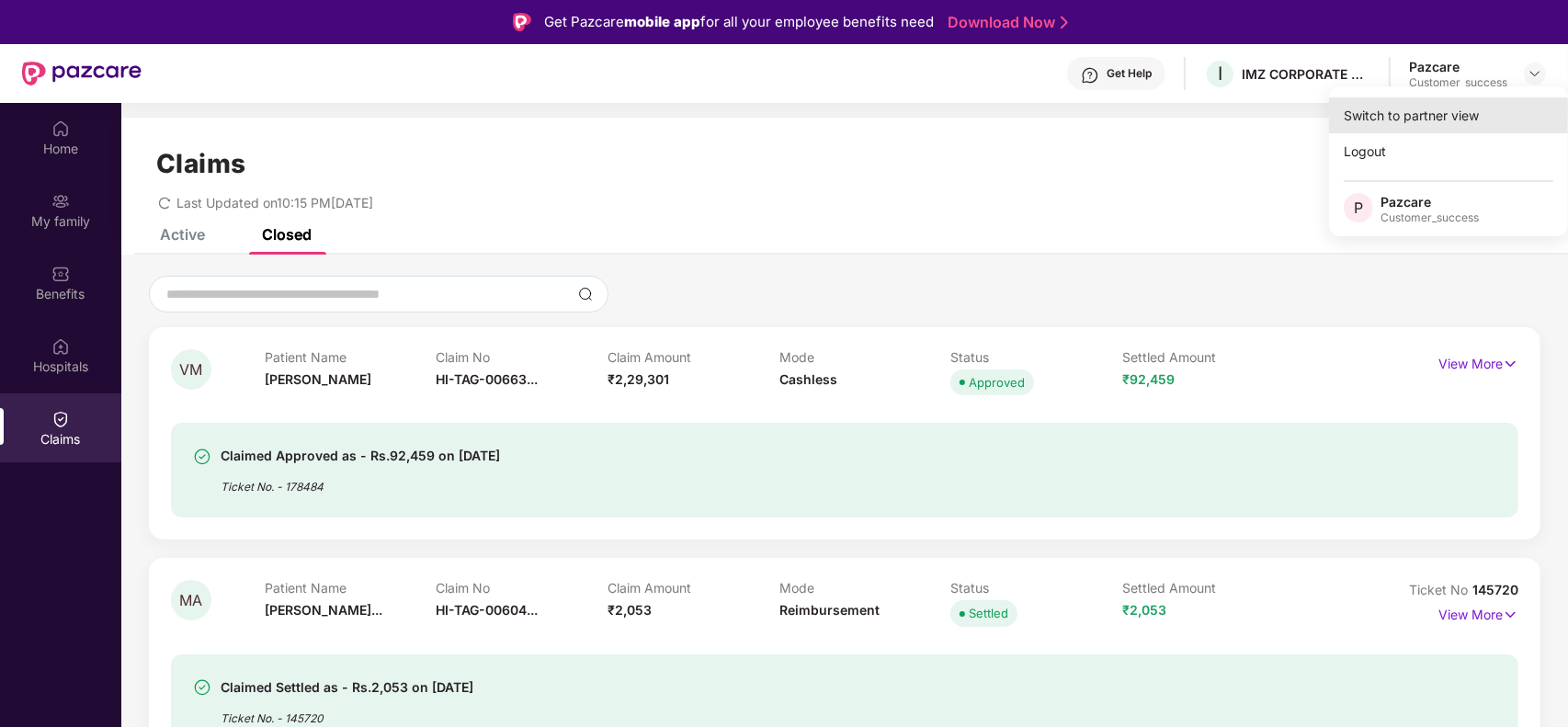
click at [1474, 107] on div "Switch to partner view" at bounding box center [1449, 115] width 239 height 36
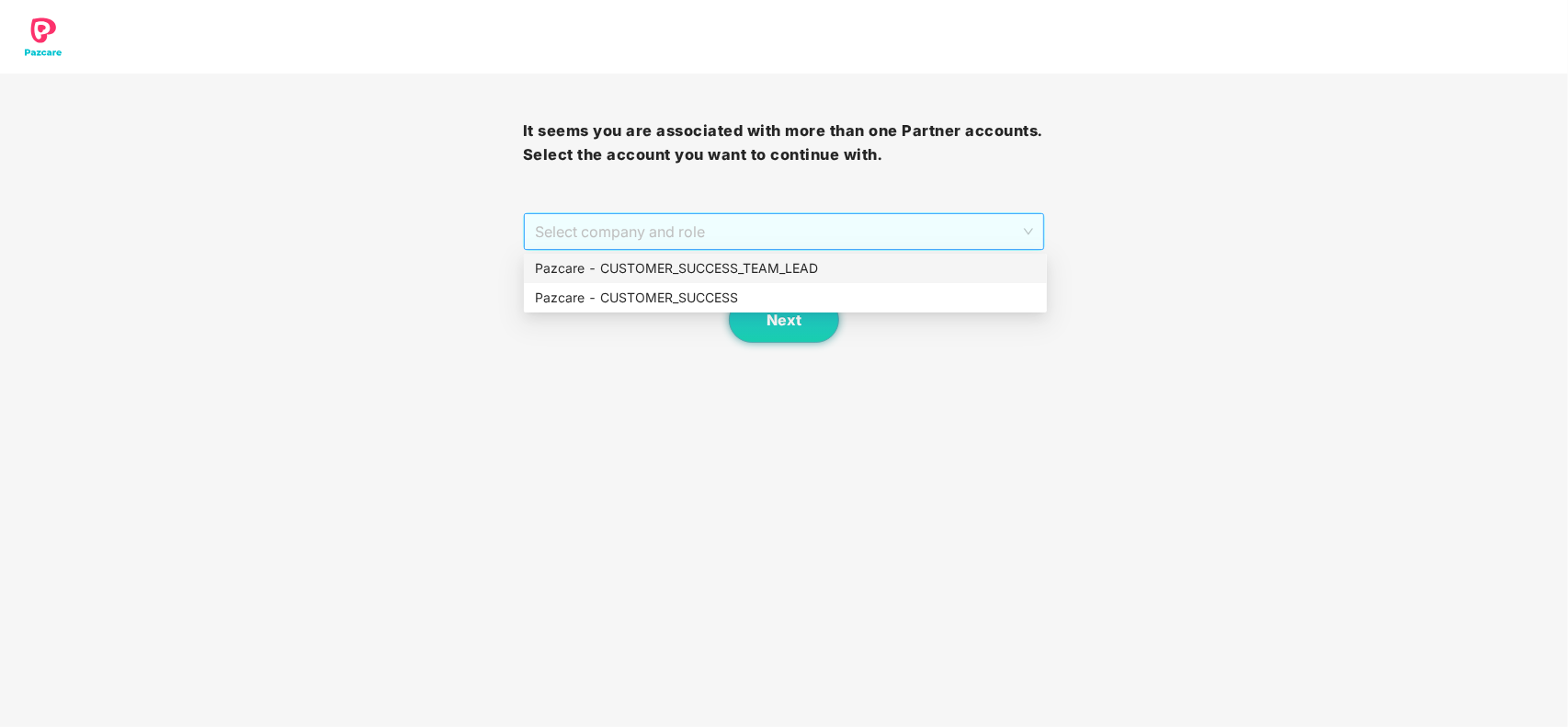
click at [942, 228] on span "Select company and role" at bounding box center [784, 232] width 500 height 35
click at [685, 297] on div "Pazcare - CUSTOMER_SUCCESS" at bounding box center [785, 298] width 501 height 20
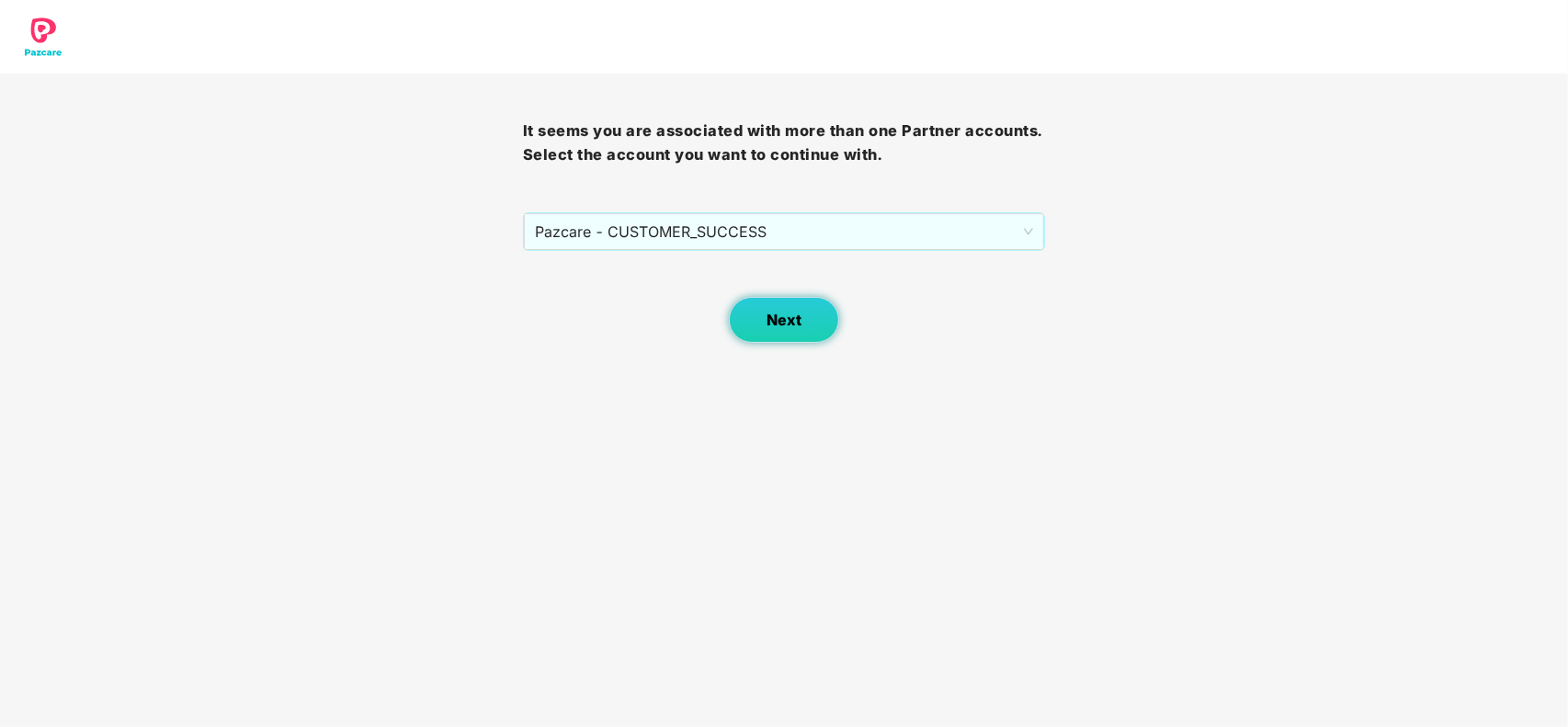
click at [754, 308] on button "Next" at bounding box center [784, 320] width 111 height 46
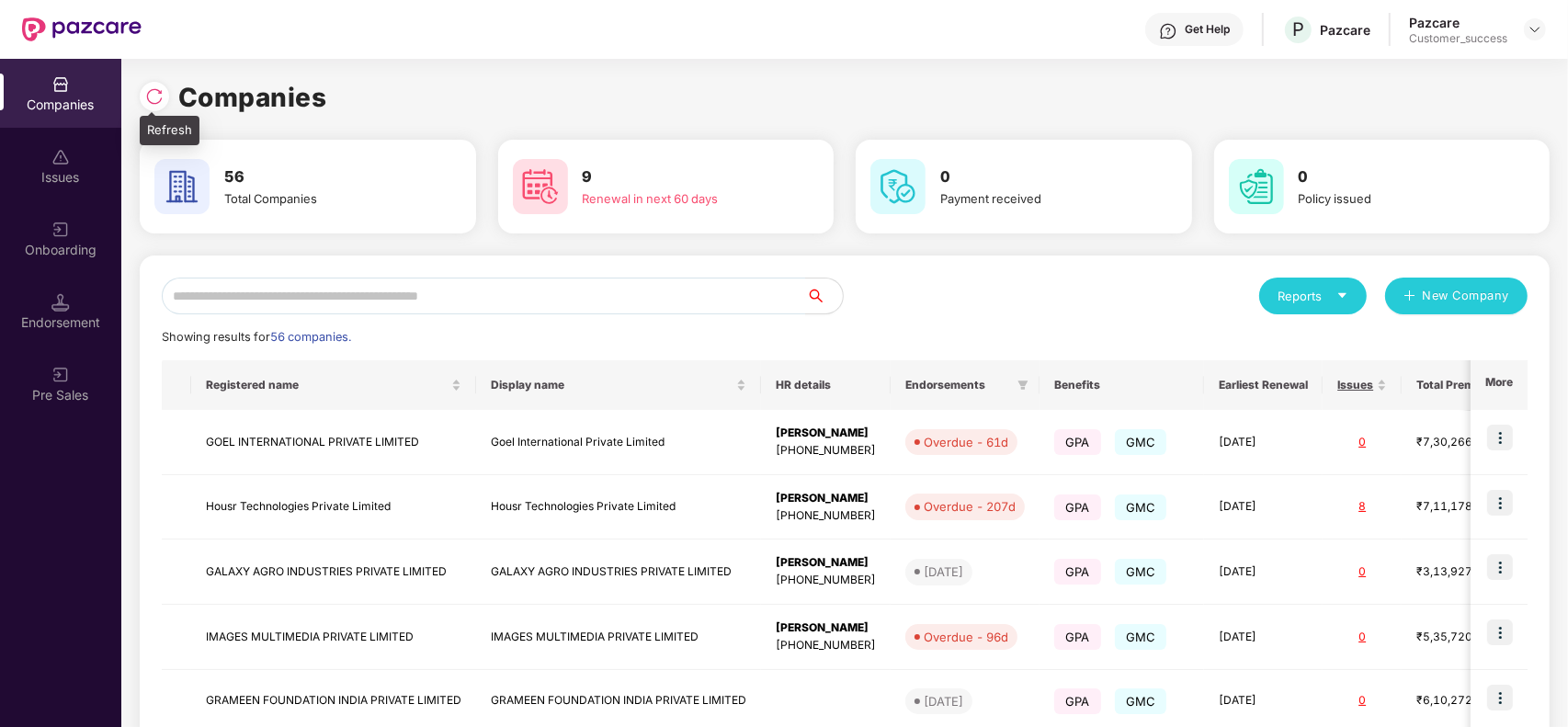
click at [145, 108] on div at bounding box center [154, 96] width 30 height 30
click at [379, 313] on input "text" at bounding box center [484, 296] width 645 height 37
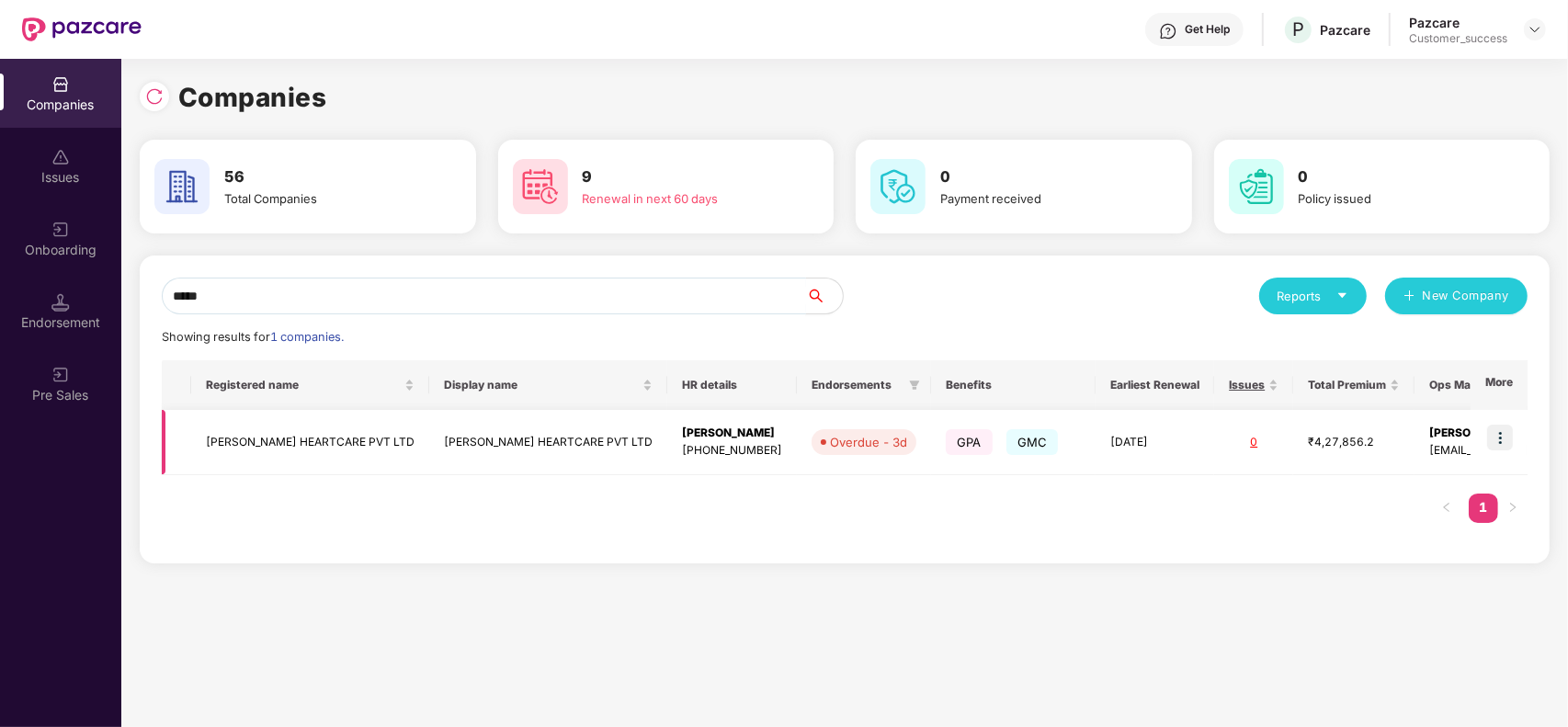
type input "*****"
click at [429, 438] on td "[PERSON_NAME] HEARTCARE PVT LTD" at bounding box center [548, 443] width 238 height 65
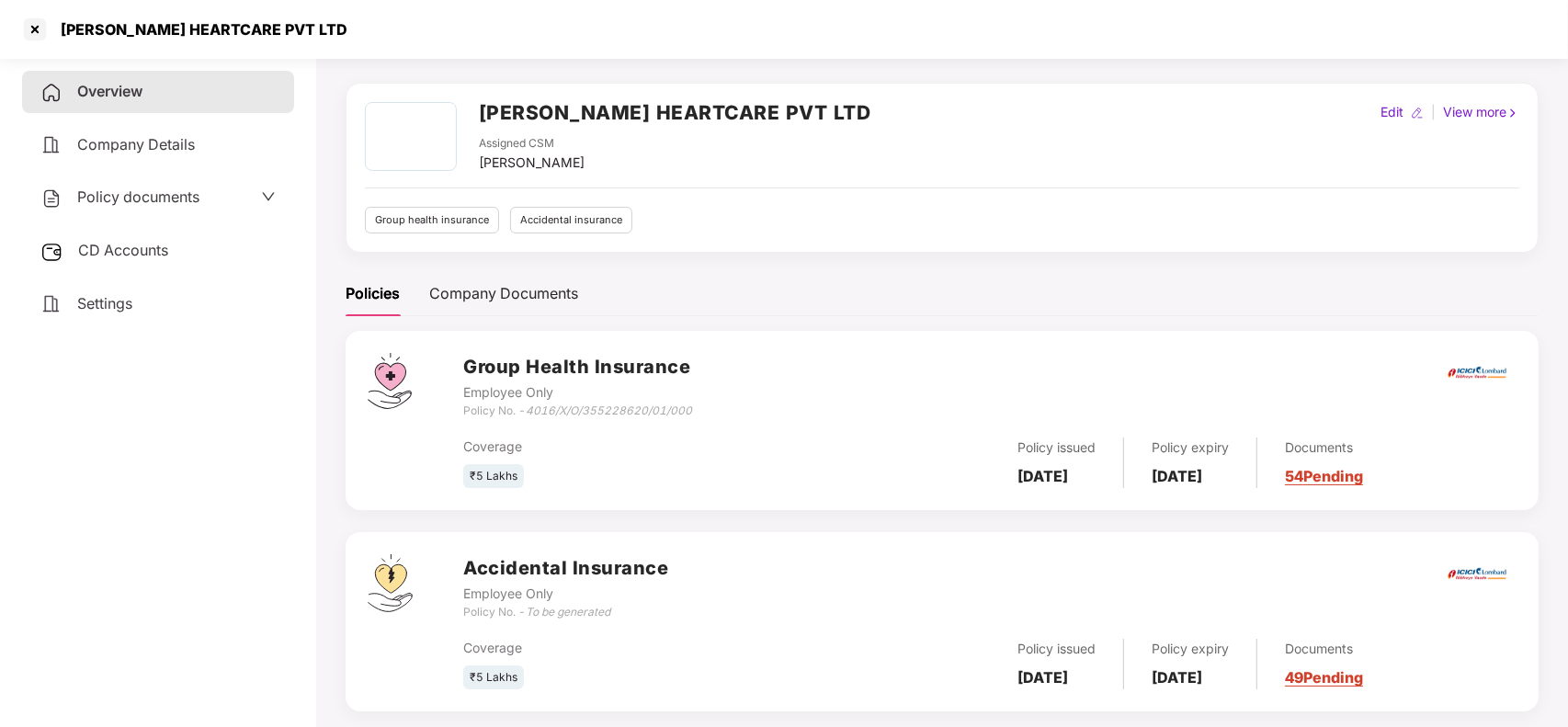
scroll to position [81, 0]
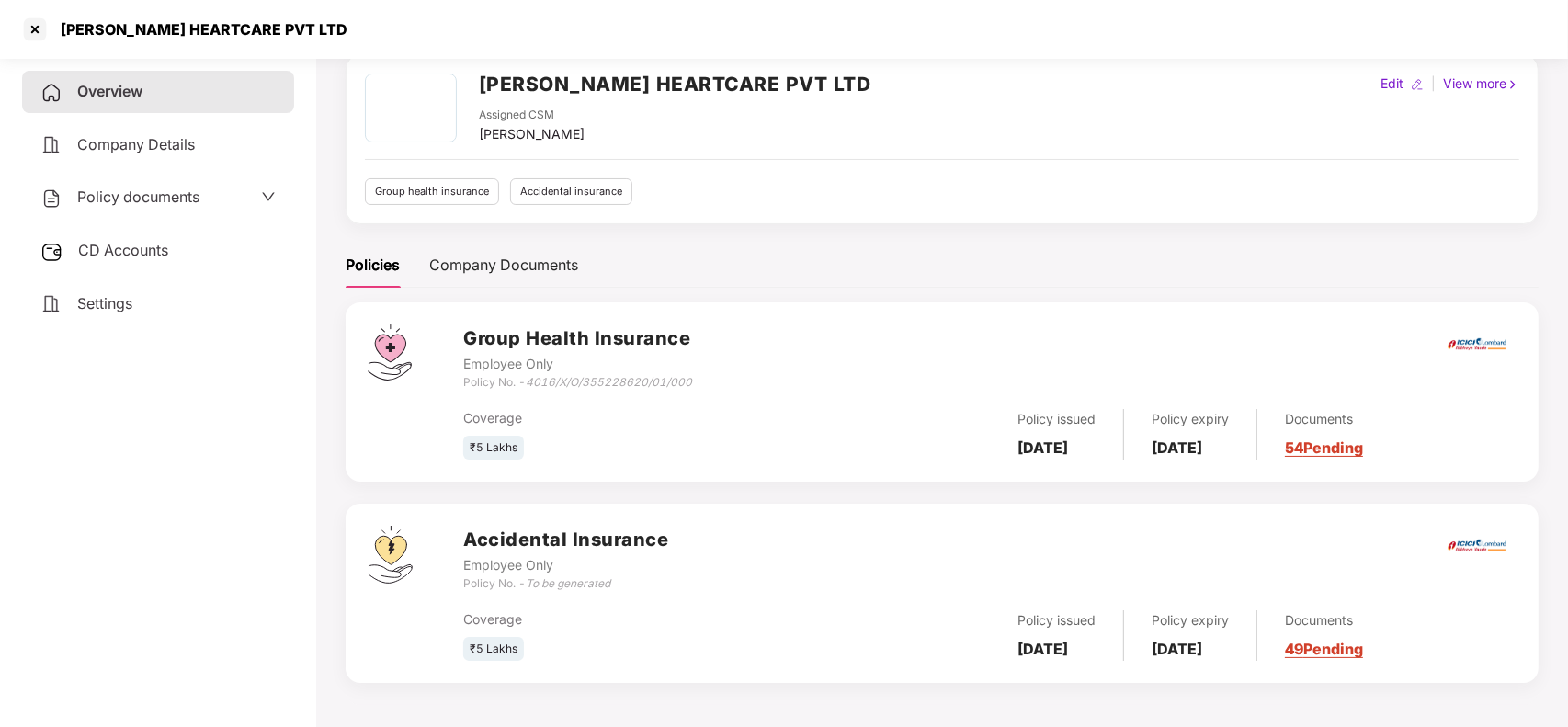
click at [1361, 645] on link "49 Pending" at bounding box center [1324, 649] width 78 height 18
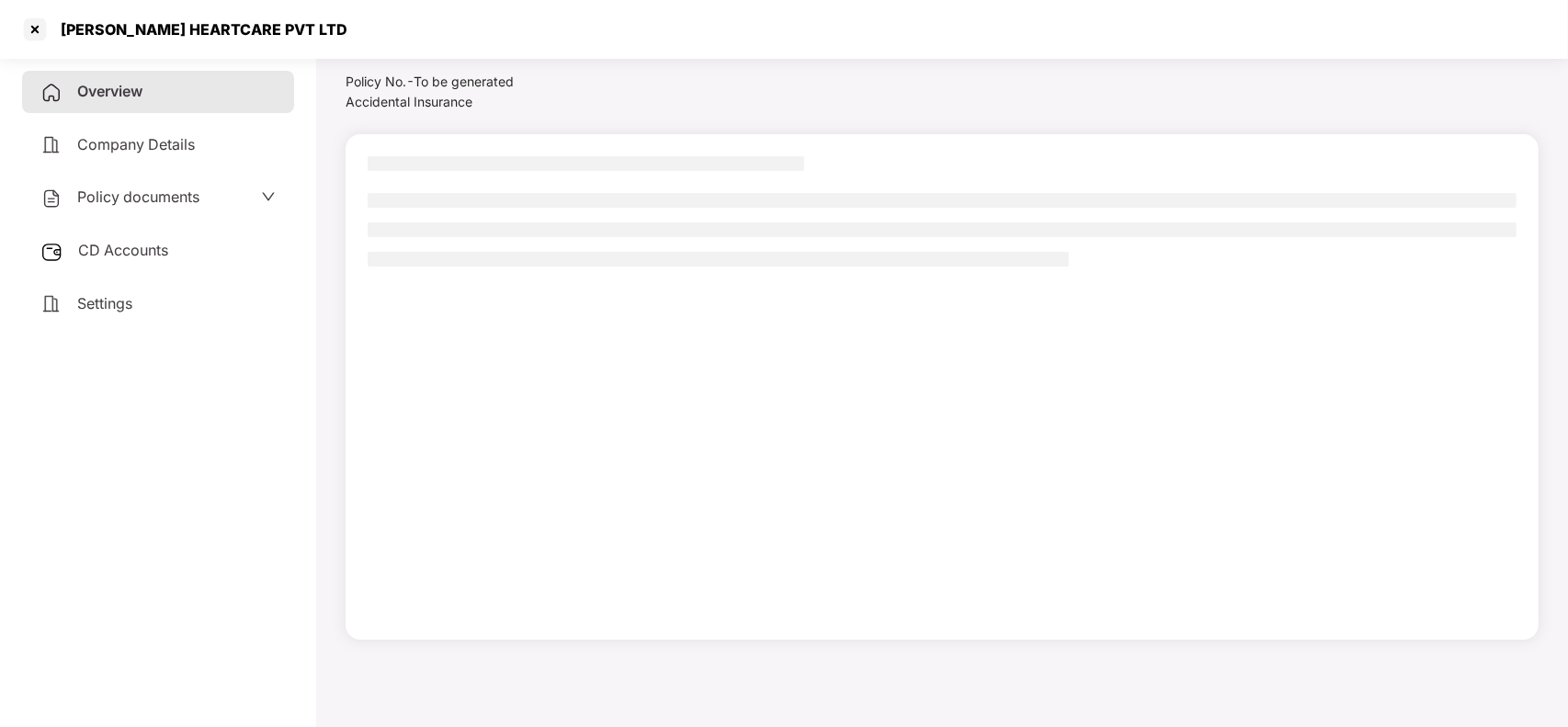
scroll to position [51, 0]
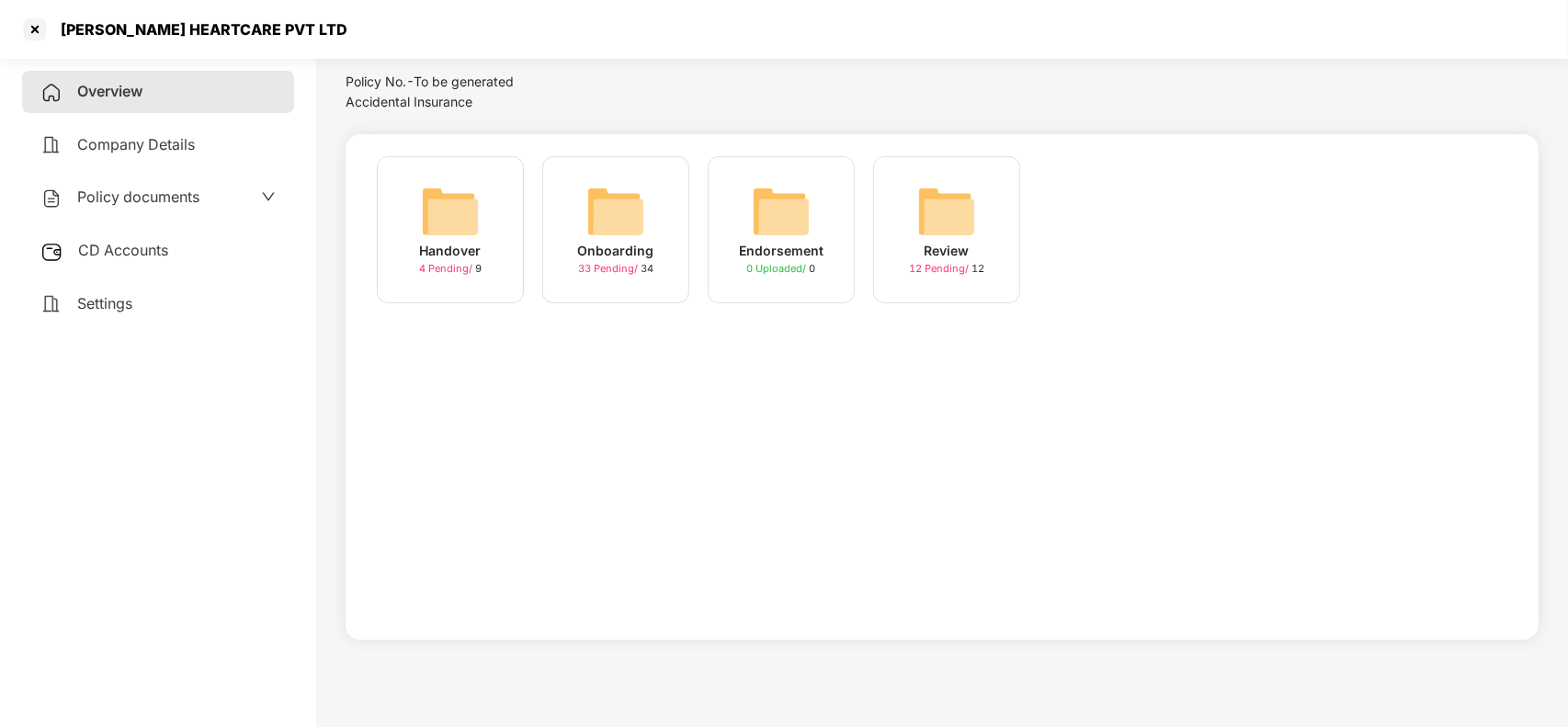
click at [658, 240] on div "Onboarding 33 Pending / 34" at bounding box center [616, 229] width 147 height 147
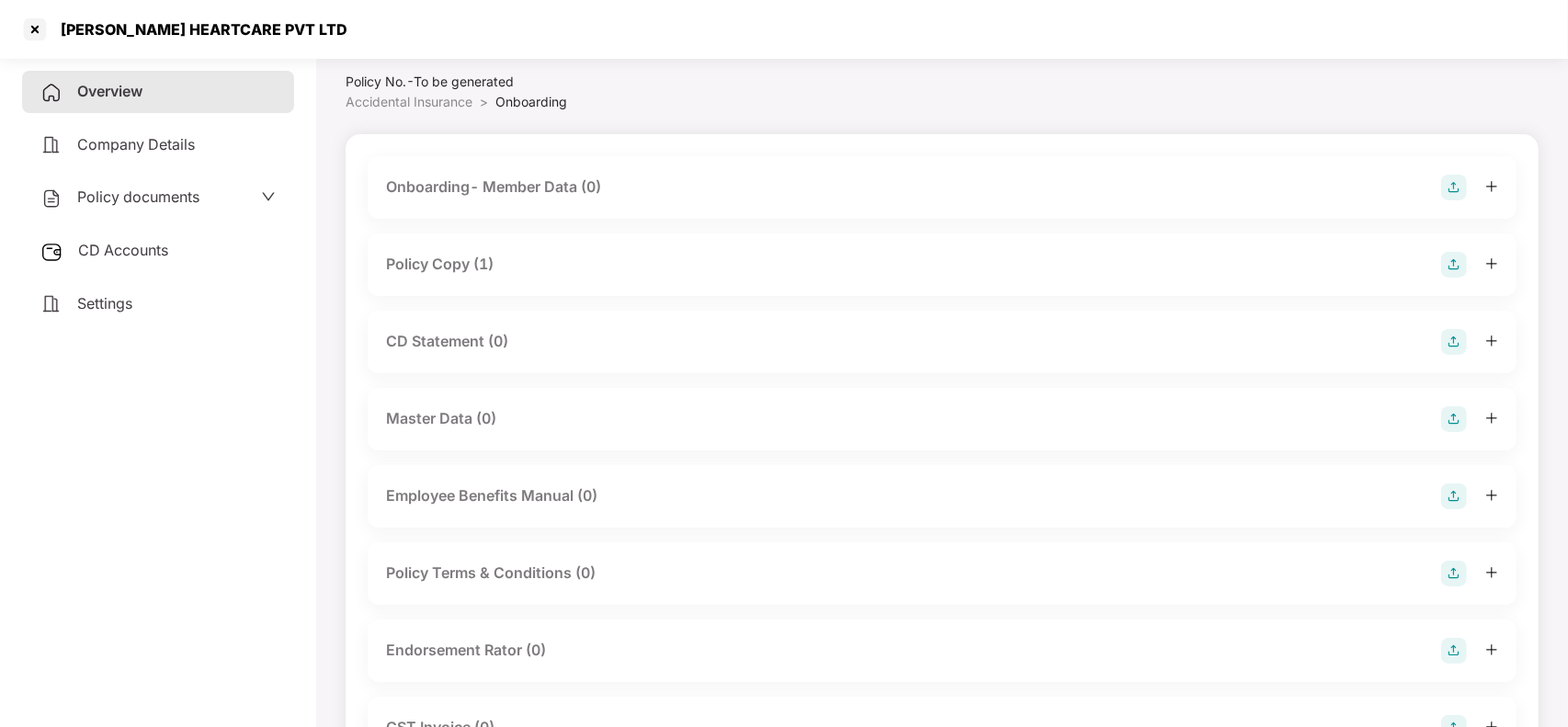
scroll to position [81, 0]
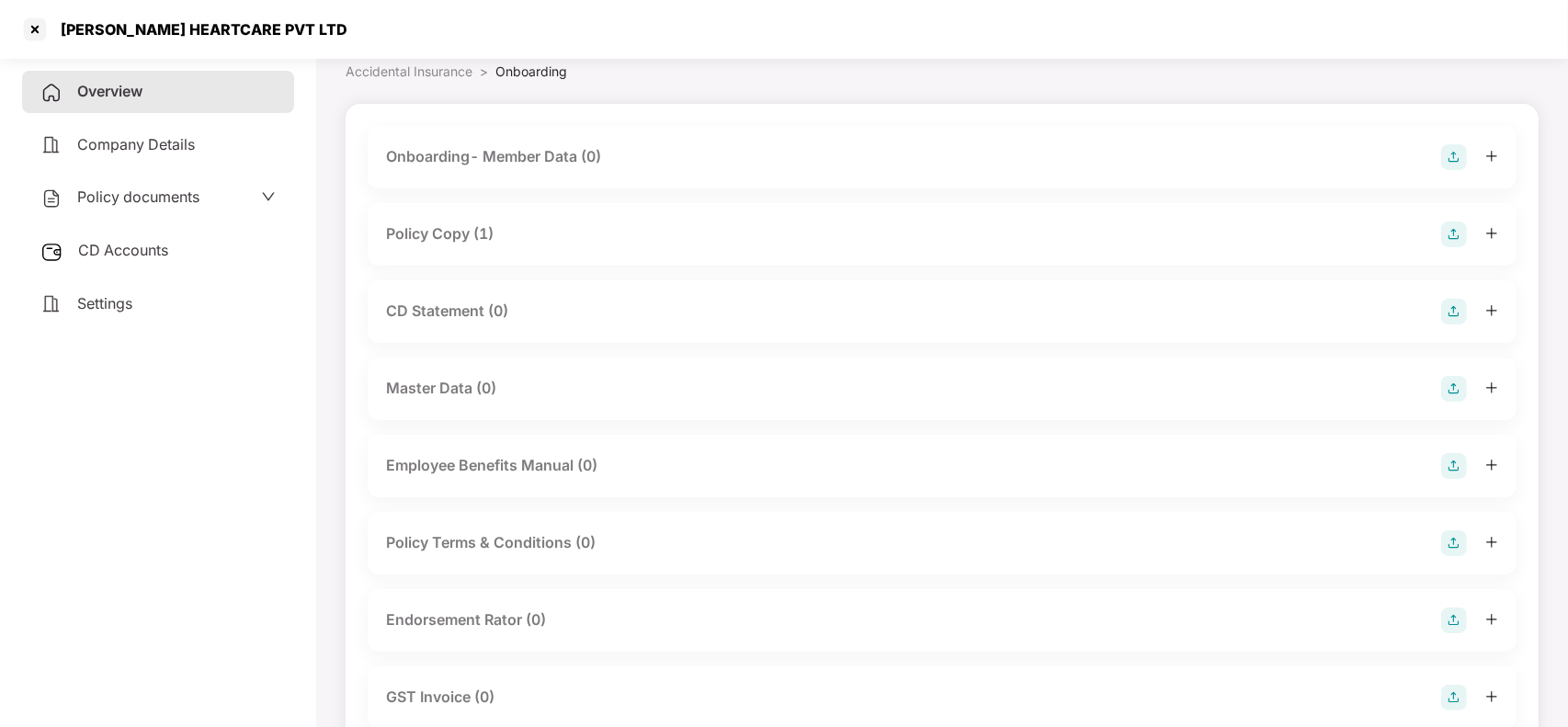
click at [471, 245] on div "Policy Copy (1)" at bounding box center [440, 234] width 108 height 23
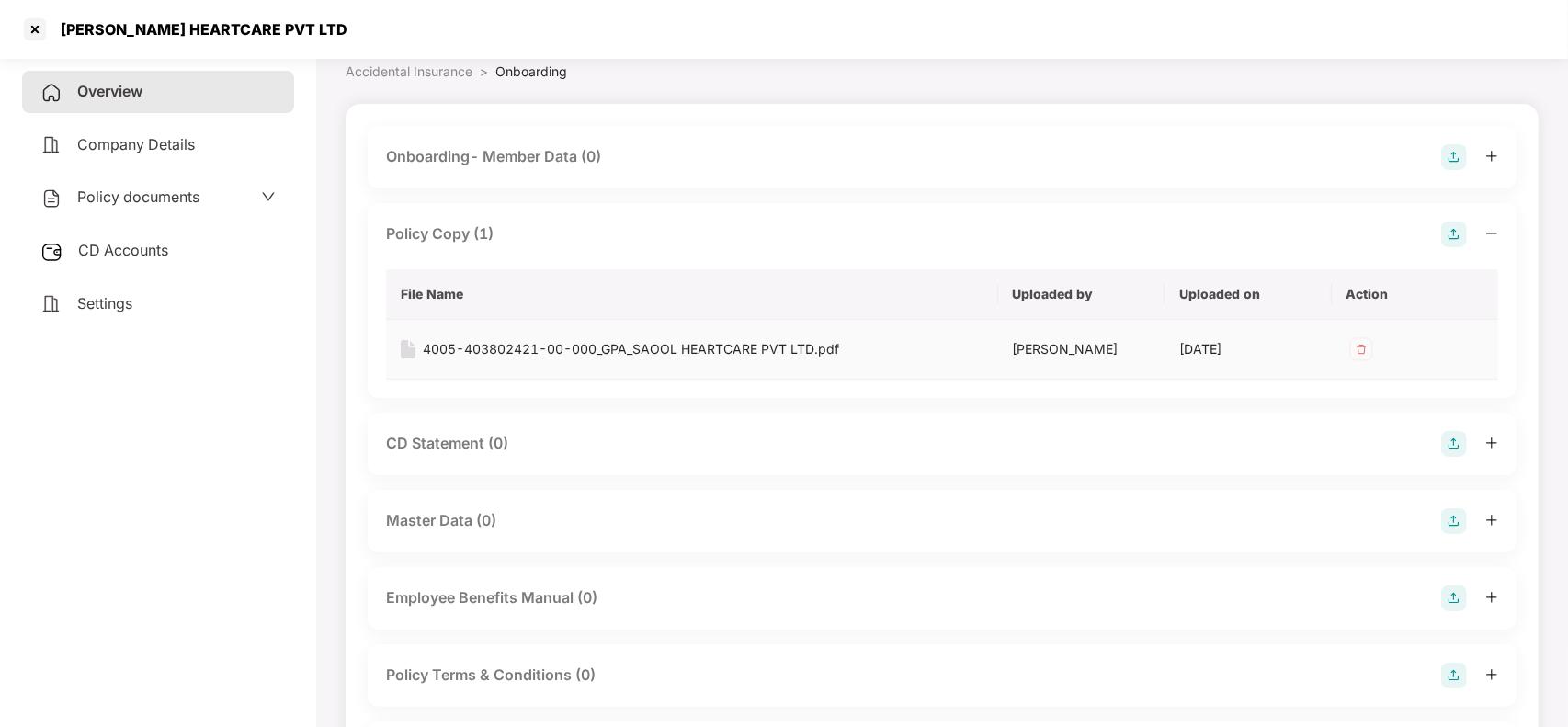
click at [528, 348] on div "4005-403802421-00-000_GPA_SAOOL HEARTCARE PVT LTD.pdf" at bounding box center [630, 349] width 417 height 20
click at [38, 24] on div at bounding box center [35, 29] width 30 height 30
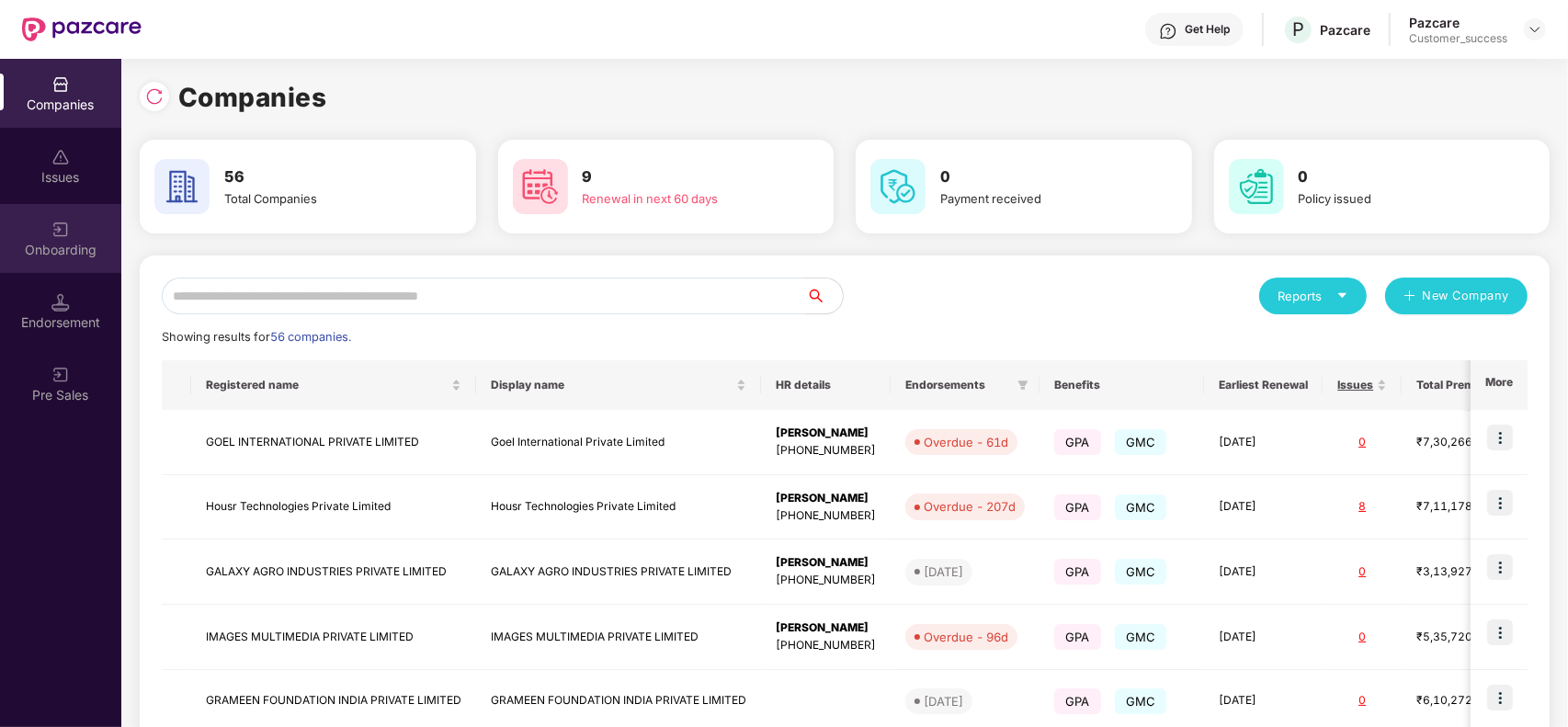
click at [81, 217] on div "Onboarding" at bounding box center [61, 239] width 121 height 69
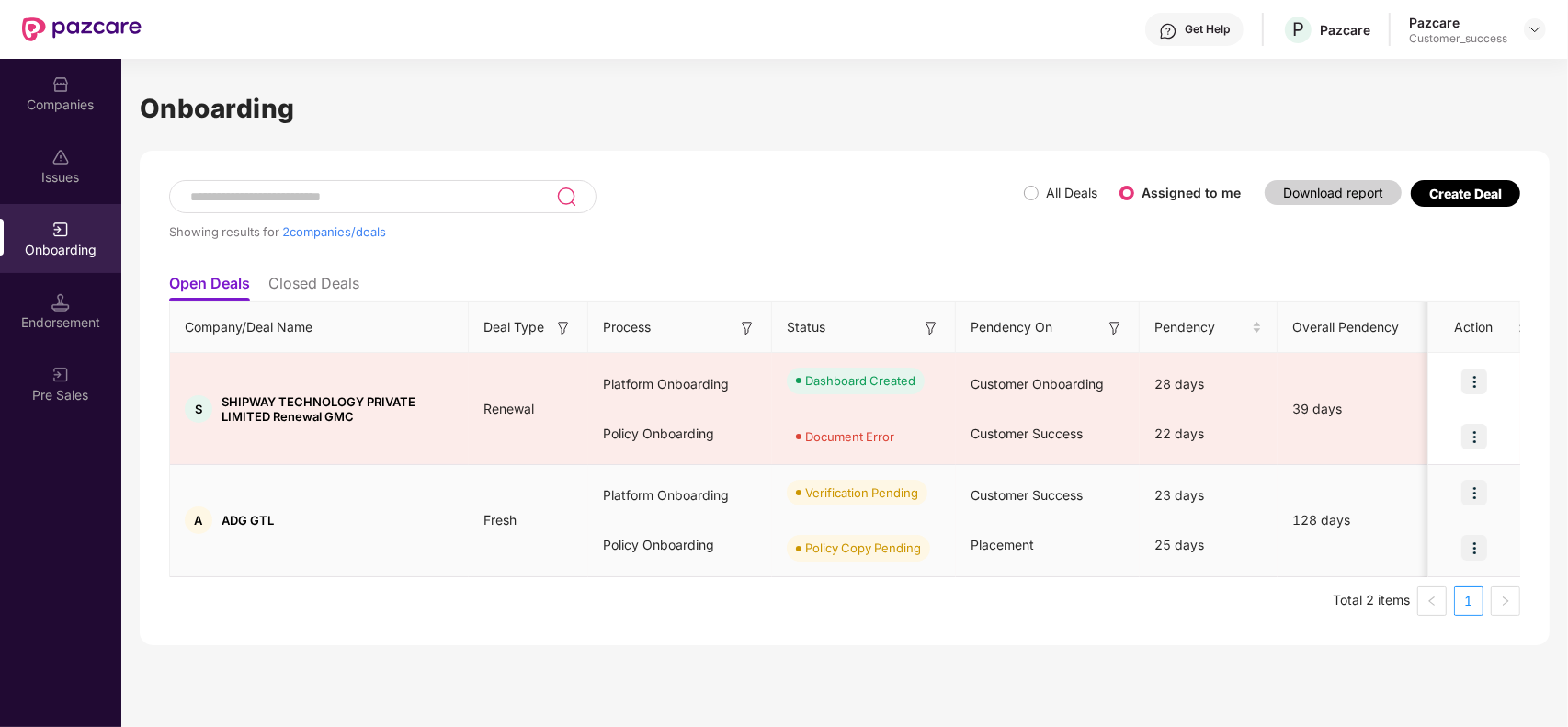
click at [1478, 498] on img at bounding box center [1475, 493] width 26 height 26
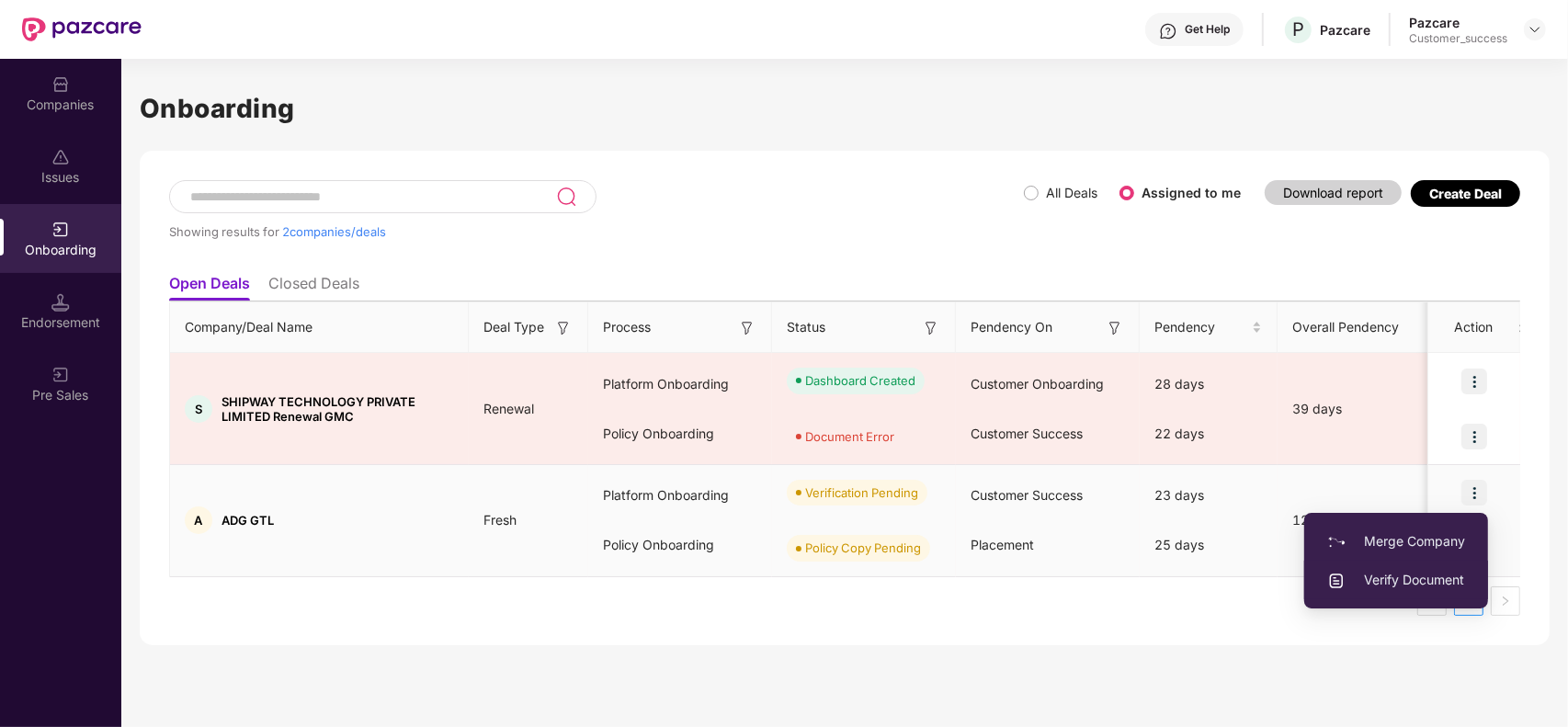
click at [1399, 581] on span "Verify Document" at bounding box center [1396, 580] width 138 height 20
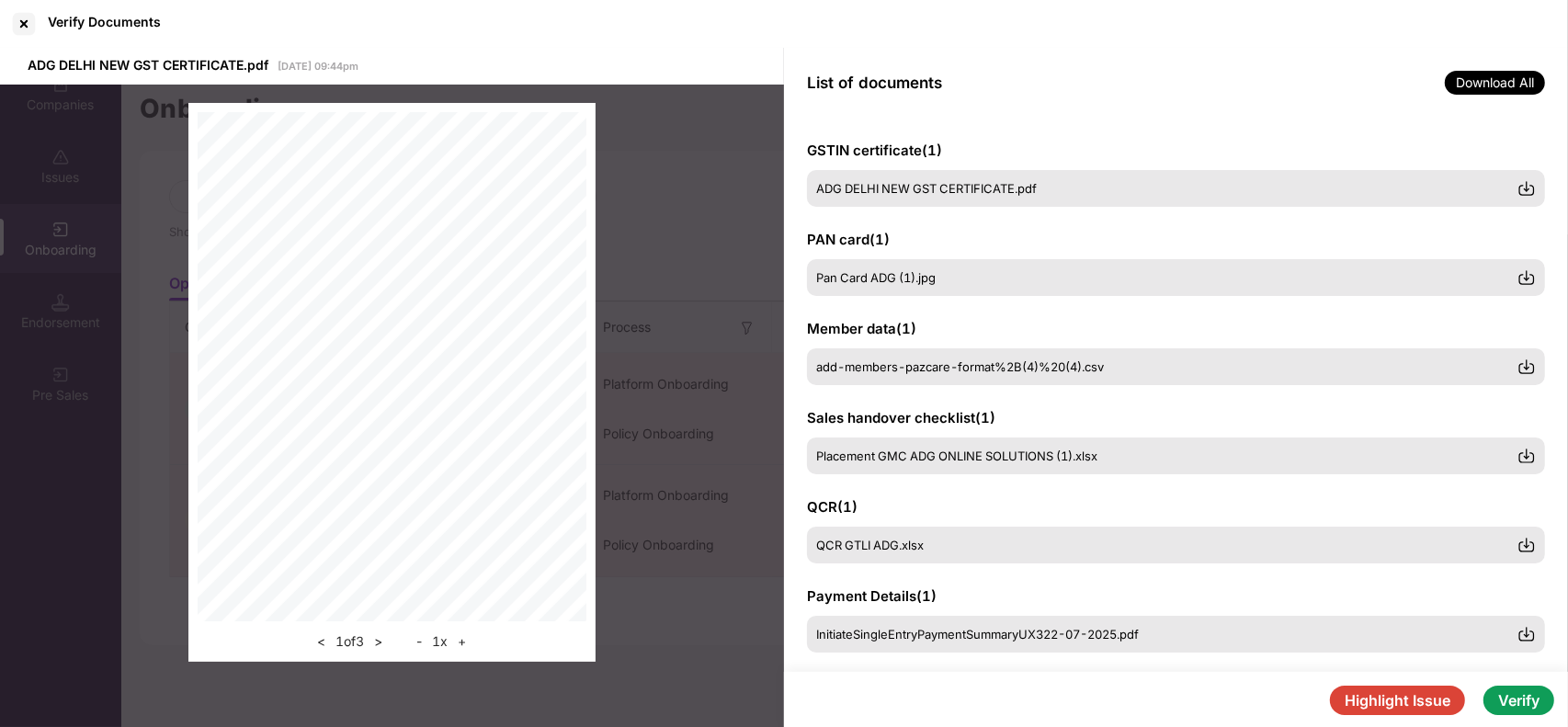
click at [1523, 705] on button "Verify" at bounding box center [1520, 700] width 71 height 30
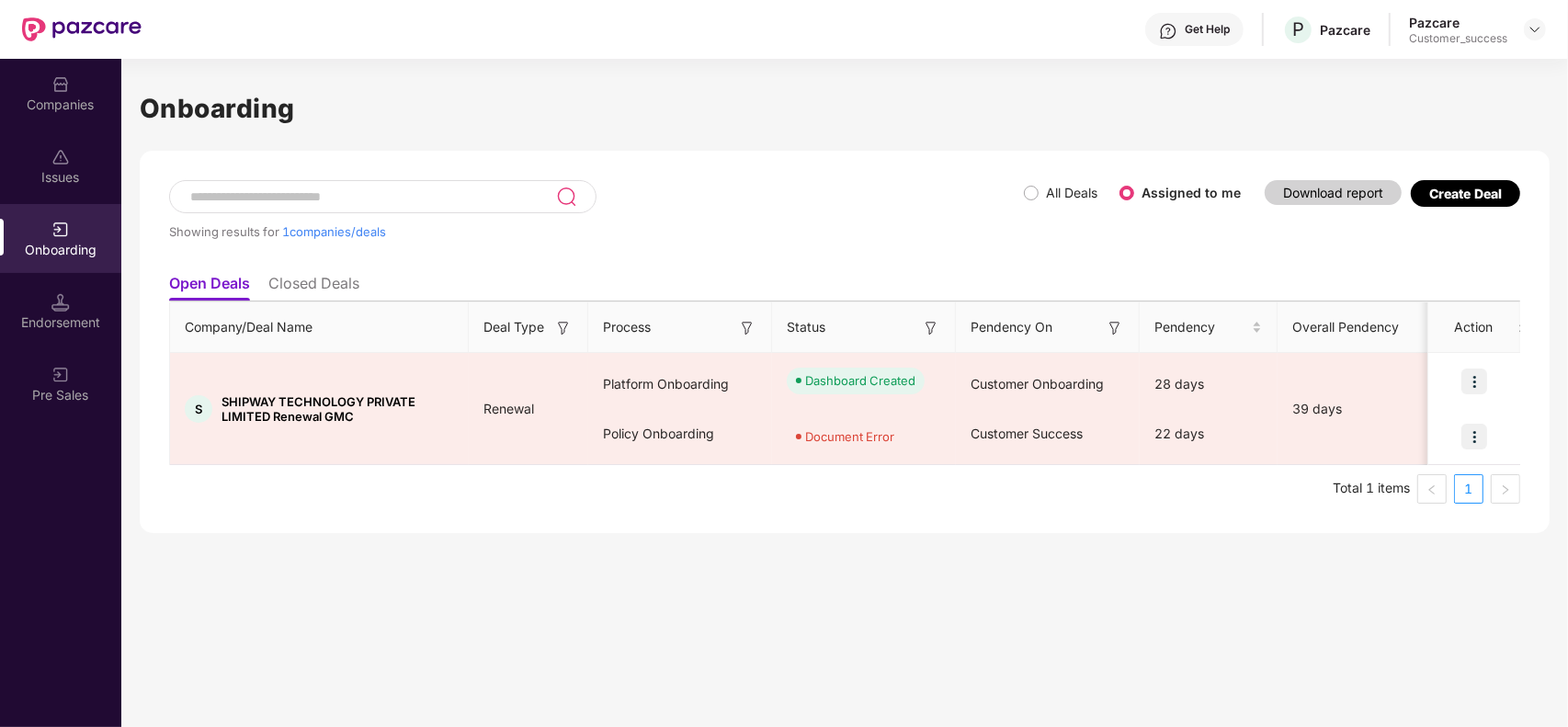
click at [1459, 623] on div "Onboarding Showing results for 1 companies/deals All Deals Assigned to me Downl…" at bounding box center [844, 393] width 1447 height 668
click at [62, 92] on div "Companies" at bounding box center [61, 93] width 121 height 69
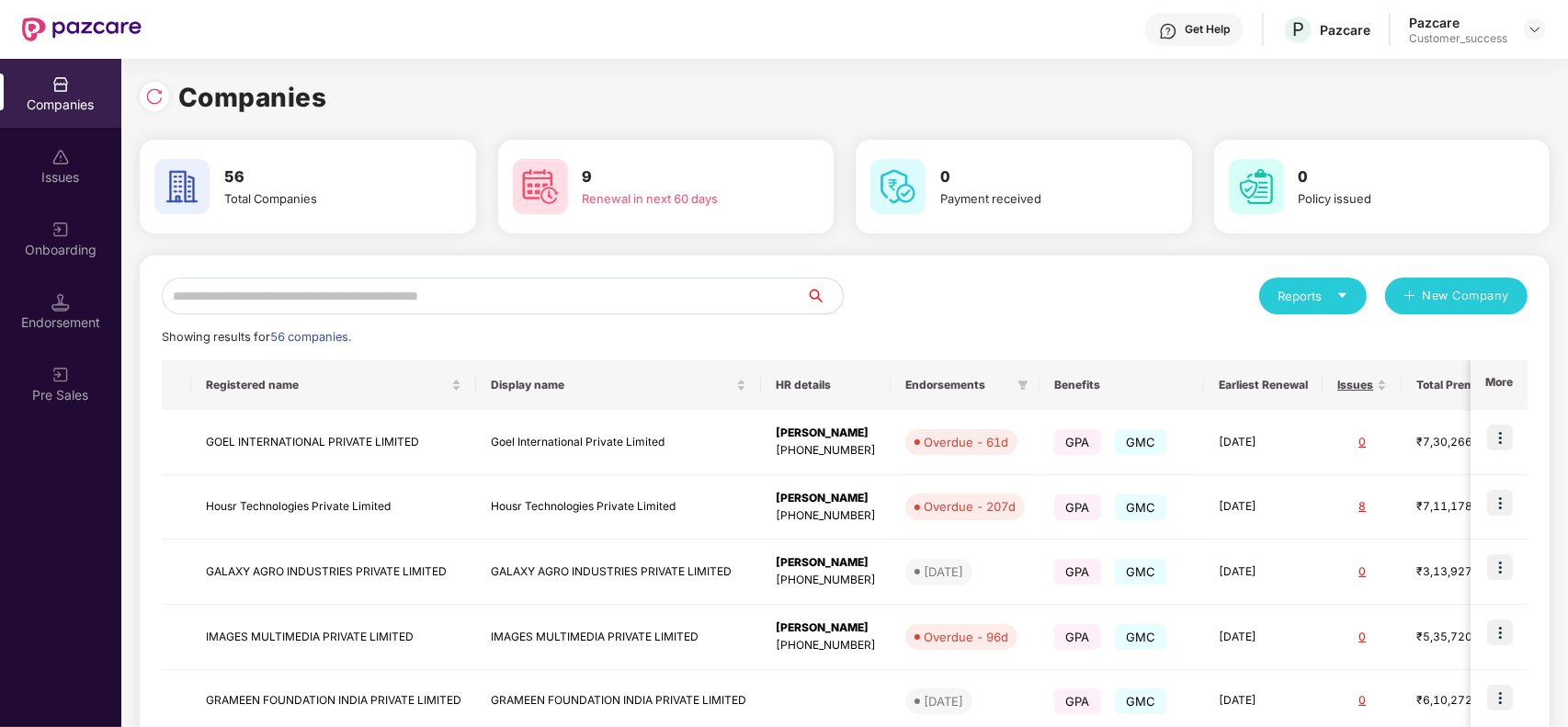
click at [301, 290] on input "text" at bounding box center [484, 296] width 645 height 37
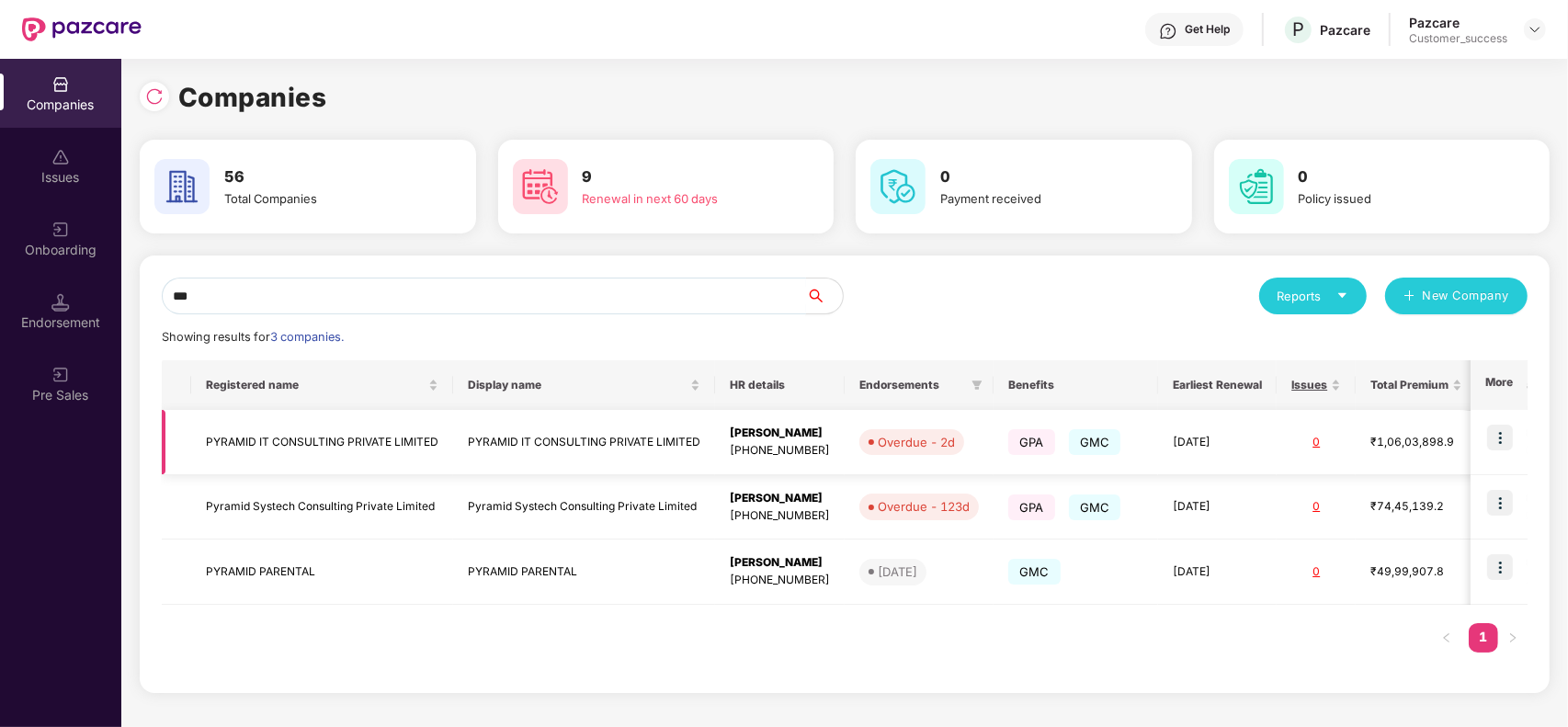
type input "***"
click at [1504, 440] on img at bounding box center [1500, 437] width 26 height 26
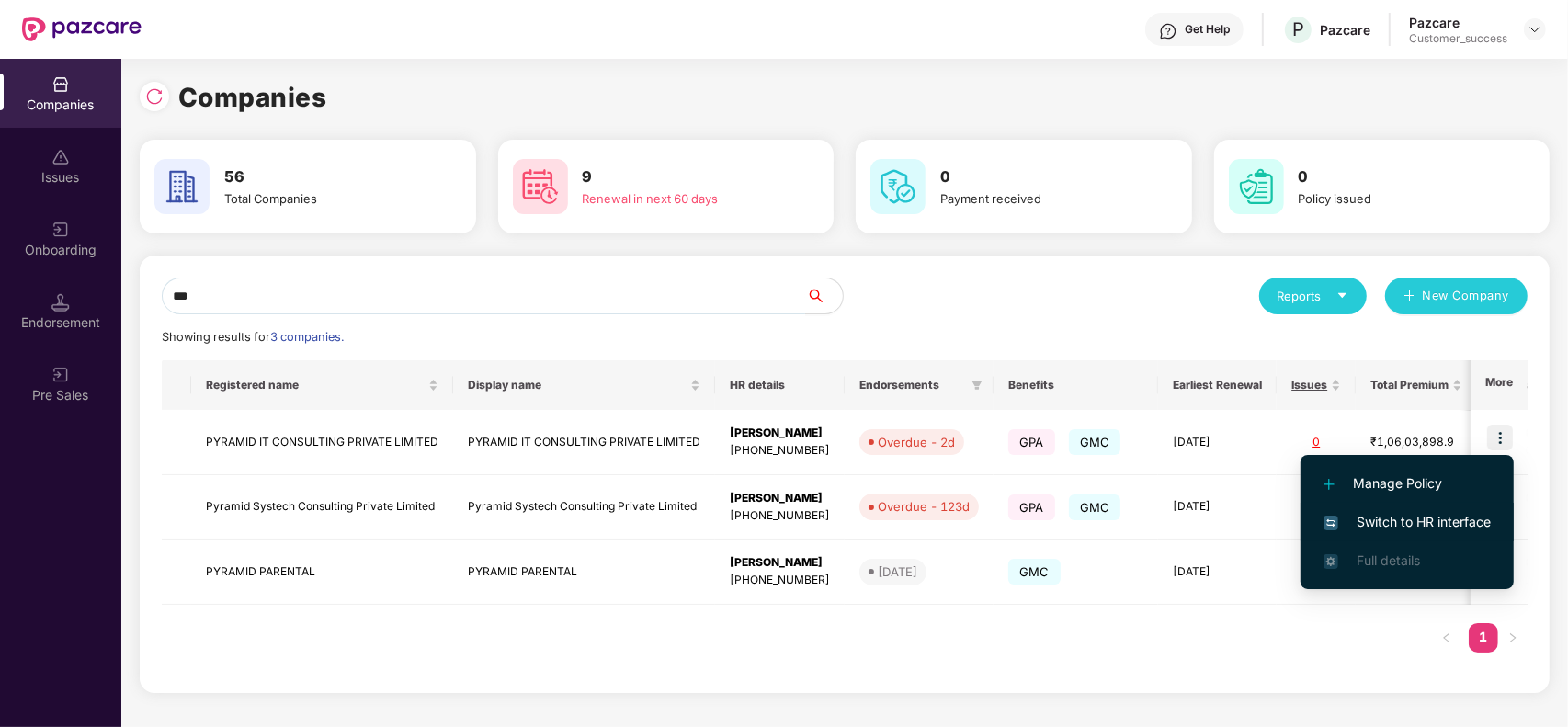
click at [1437, 518] on span "Switch to HR interface" at bounding box center [1407, 522] width 167 height 20
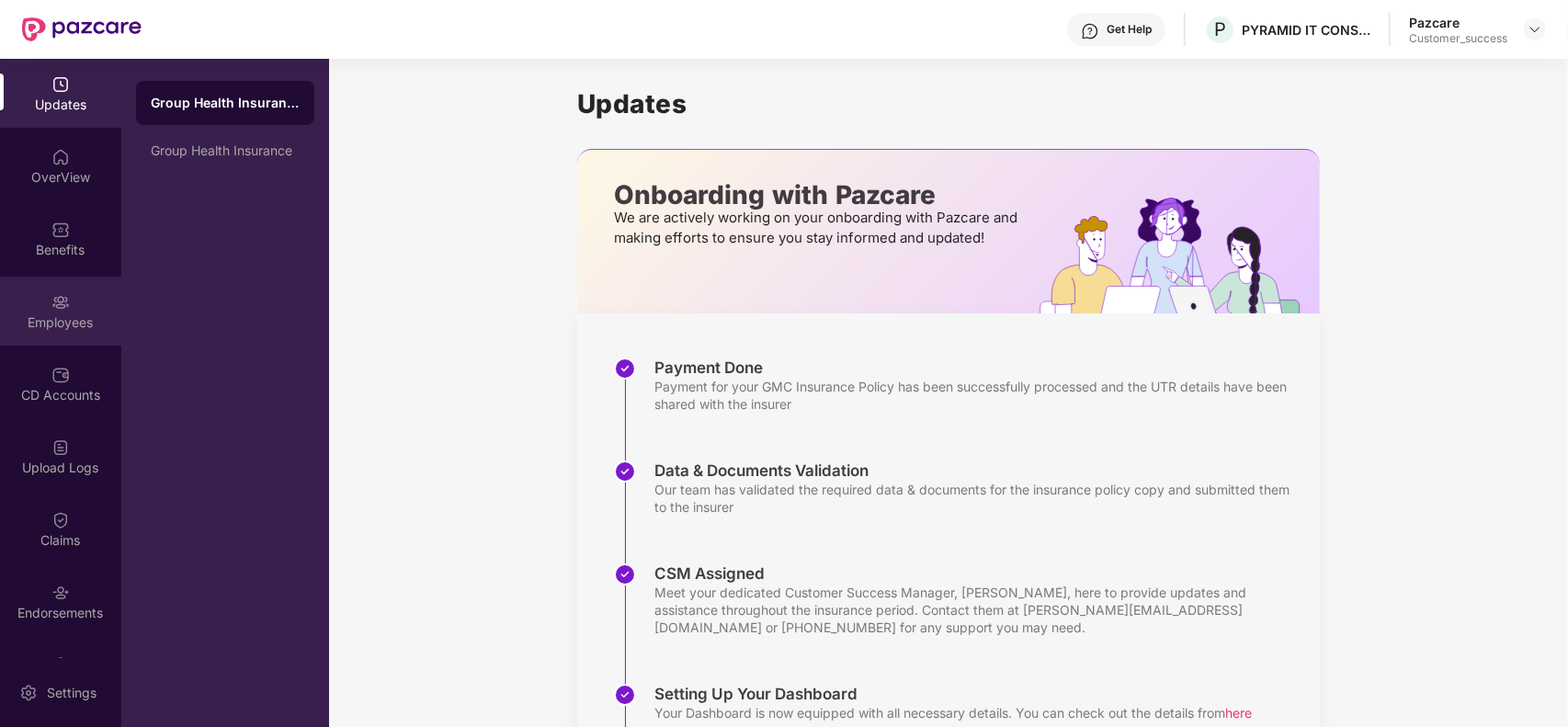
click at [39, 297] on div "Employees" at bounding box center [61, 311] width 121 height 69
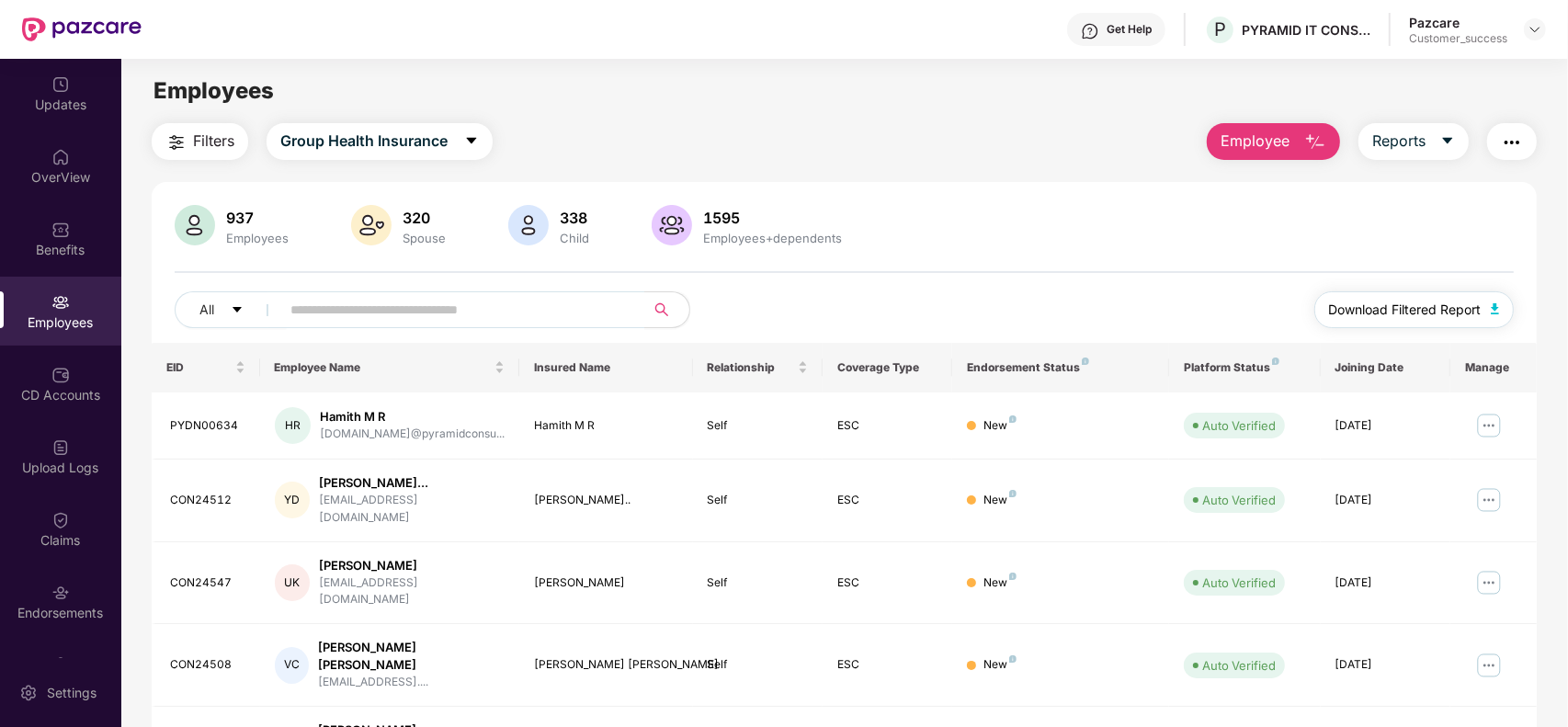
click at [1492, 316] on button "Download Filtered Report" at bounding box center [1415, 310] width 200 height 37
click at [1542, 24] on img at bounding box center [1534, 29] width 14 height 14
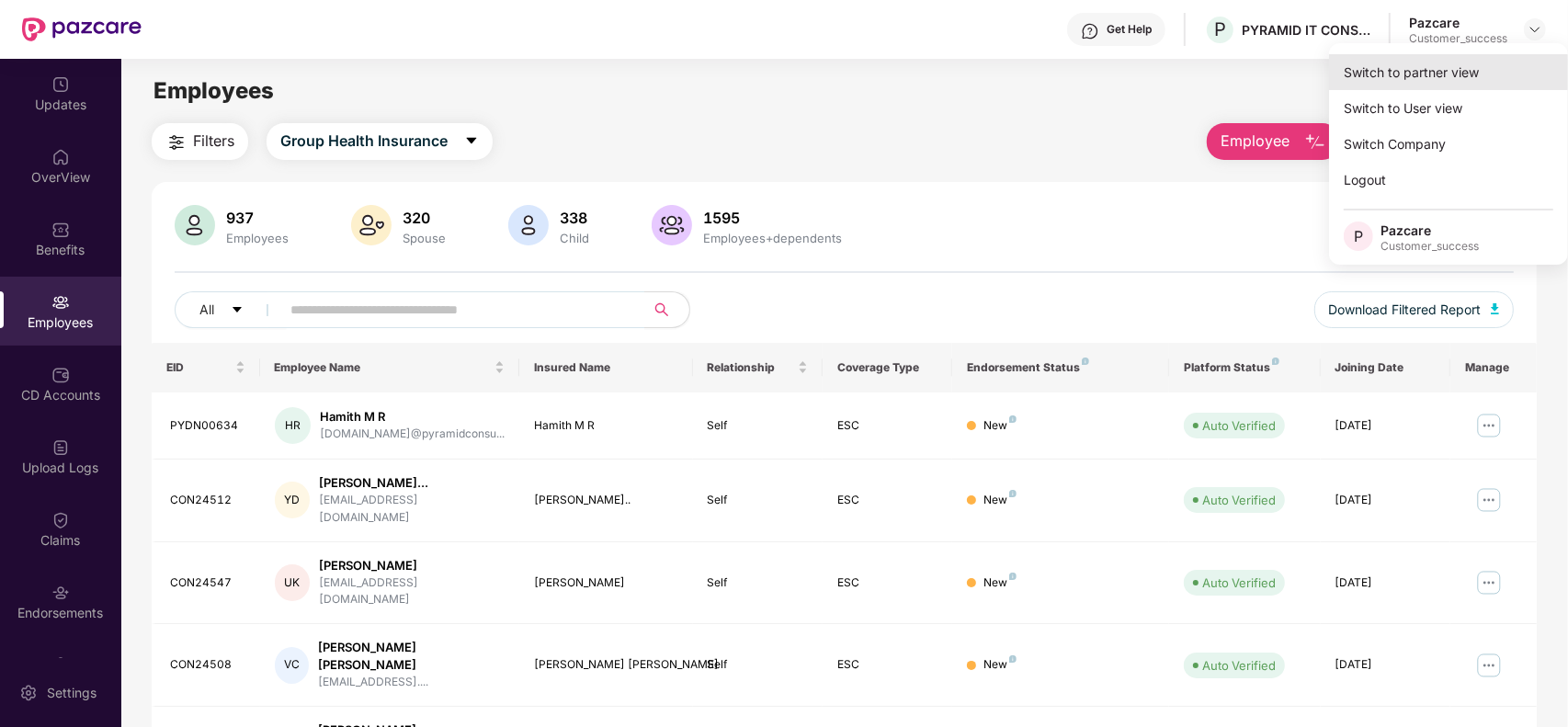
click at [1476, 60] on div "Switch to partner view" at bounding box center [1449, 71] width 239 height 36
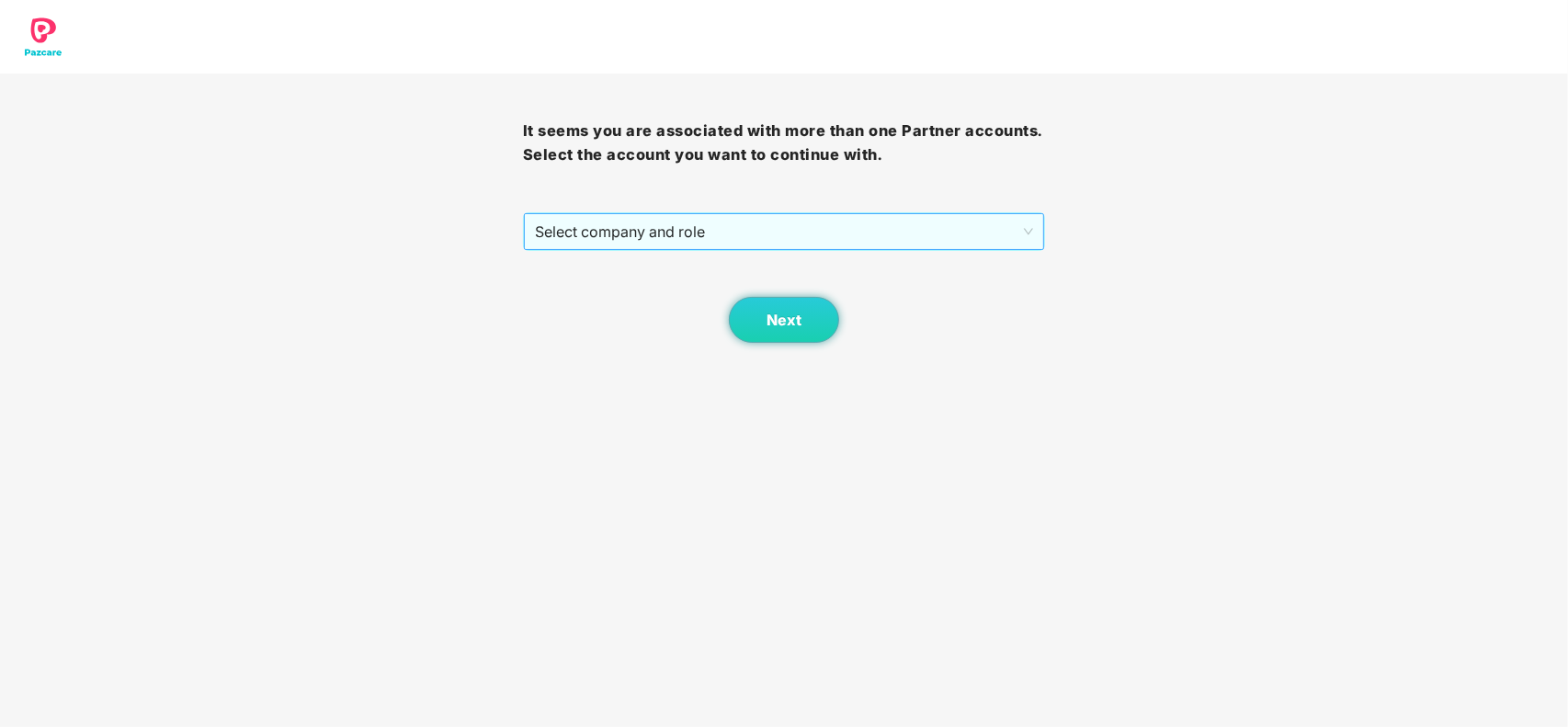
click at [660, 241] on span "Select company and role" at bounding box center [784, 232] width 500 height 35
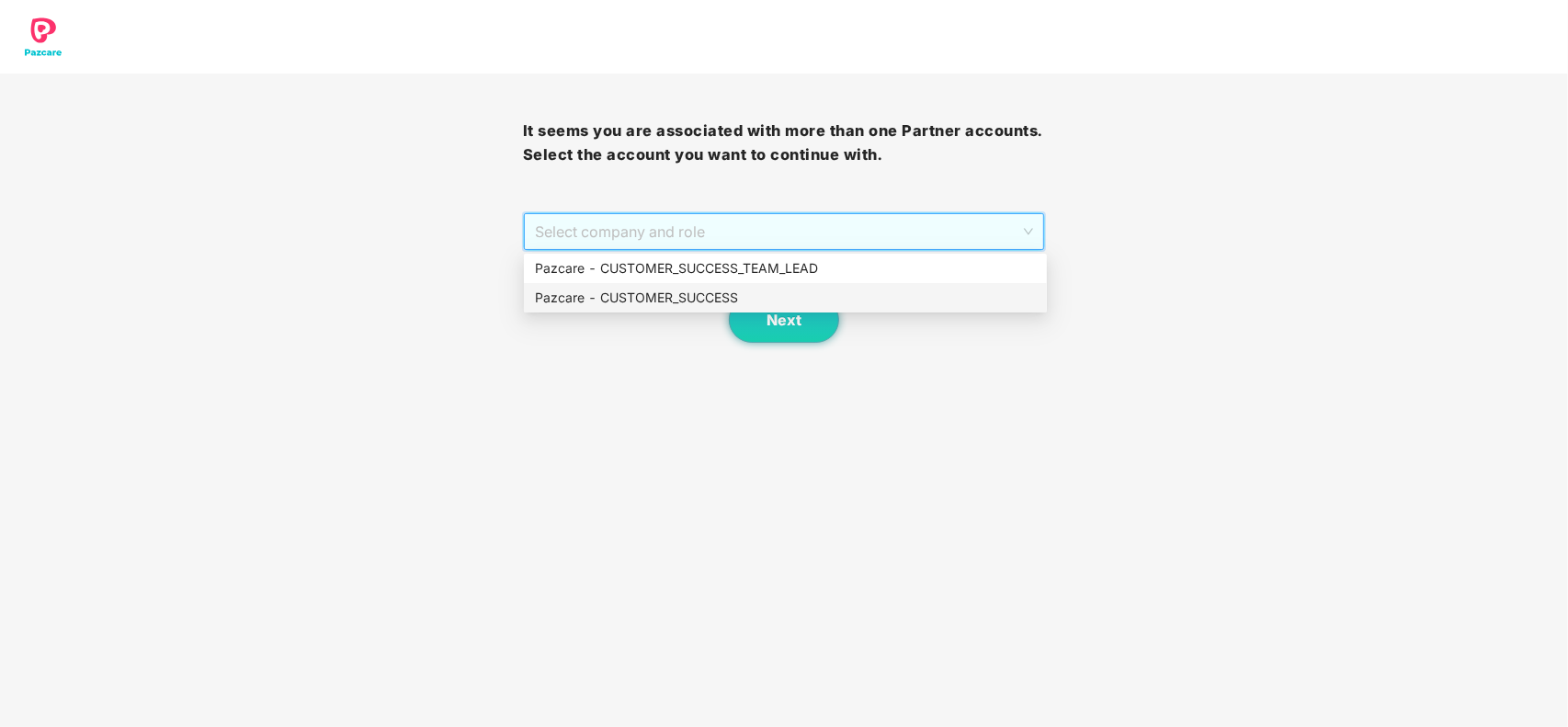
click at [575, 297] on div "Pazcare - CUSTOMER_SUCCESS" at bounding box center [785, 298] width 501 height 20
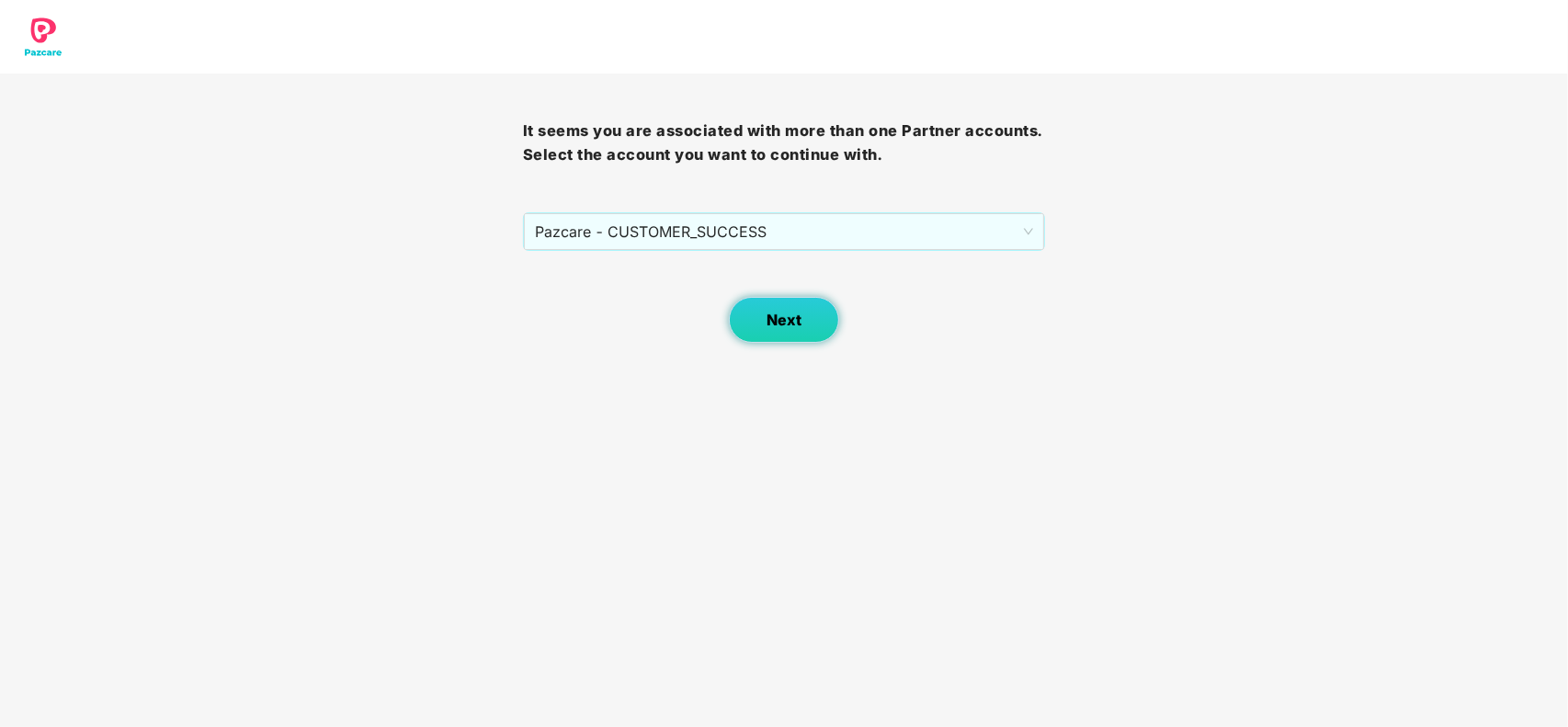
click at [802, 319] on button "Next" at bounding box center [784, 320] width 111 height 46
